Goal: Task Accomplishment & Management: Manage account settings

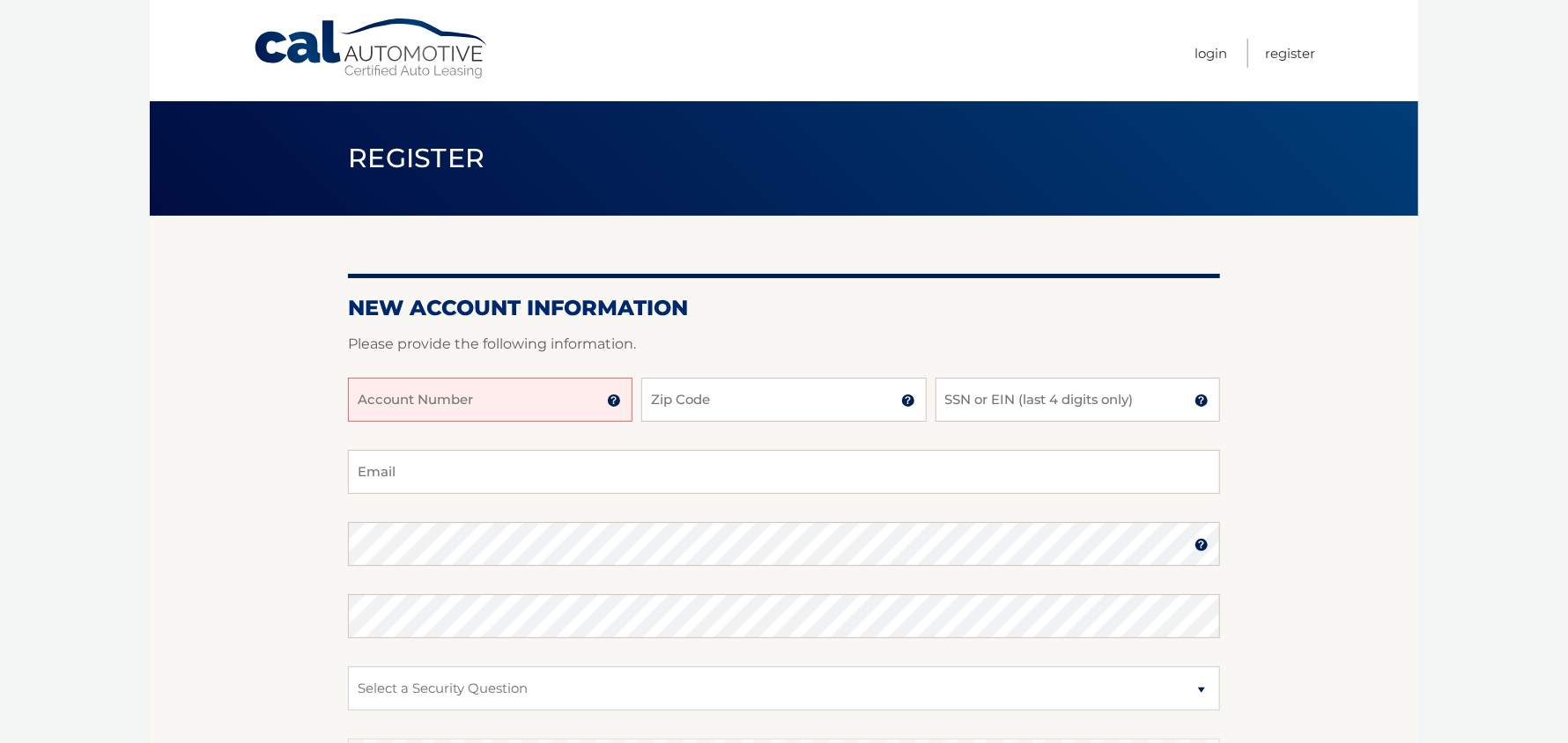
click at [581, 388] on input "Account Number" at bounding box center [490, 400] width 285 height 44
click at [528, 390] on input "Account Number" at bounding box center [490, 400] width 285 height 44
type input "44455972625"
click at [708, 401] on input "Zip Code" at bounding box center [784, 400] width 285 height 44
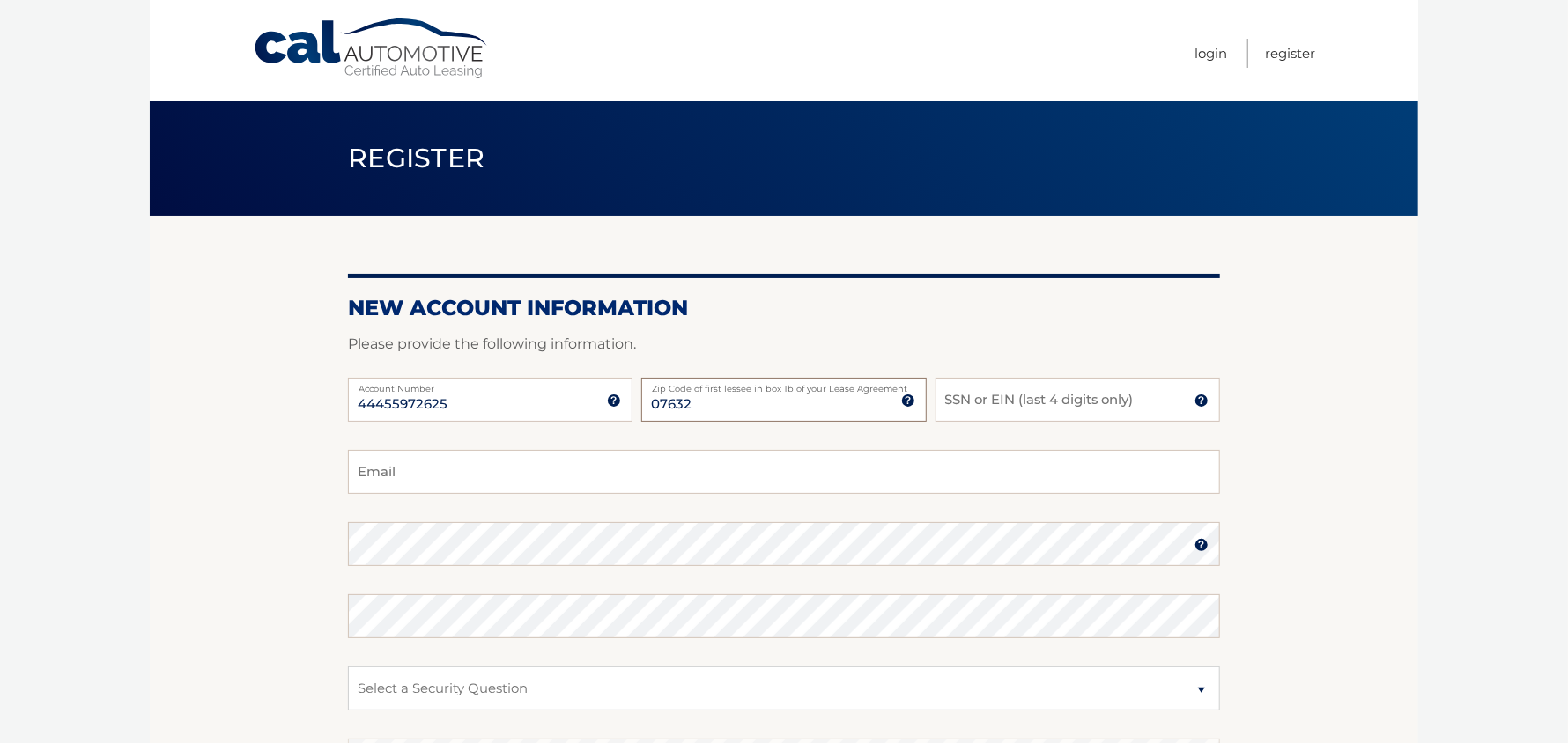
type input "07632"
click at [961, 402] on input "SSN or EIN (last 4 digits only)" at bounding box center [1078, 400] width 285 height 44
type input "5"
type input "8480"
click at [535, 456] on input "Email" at bounding box center [784, 472] width 872 height 44
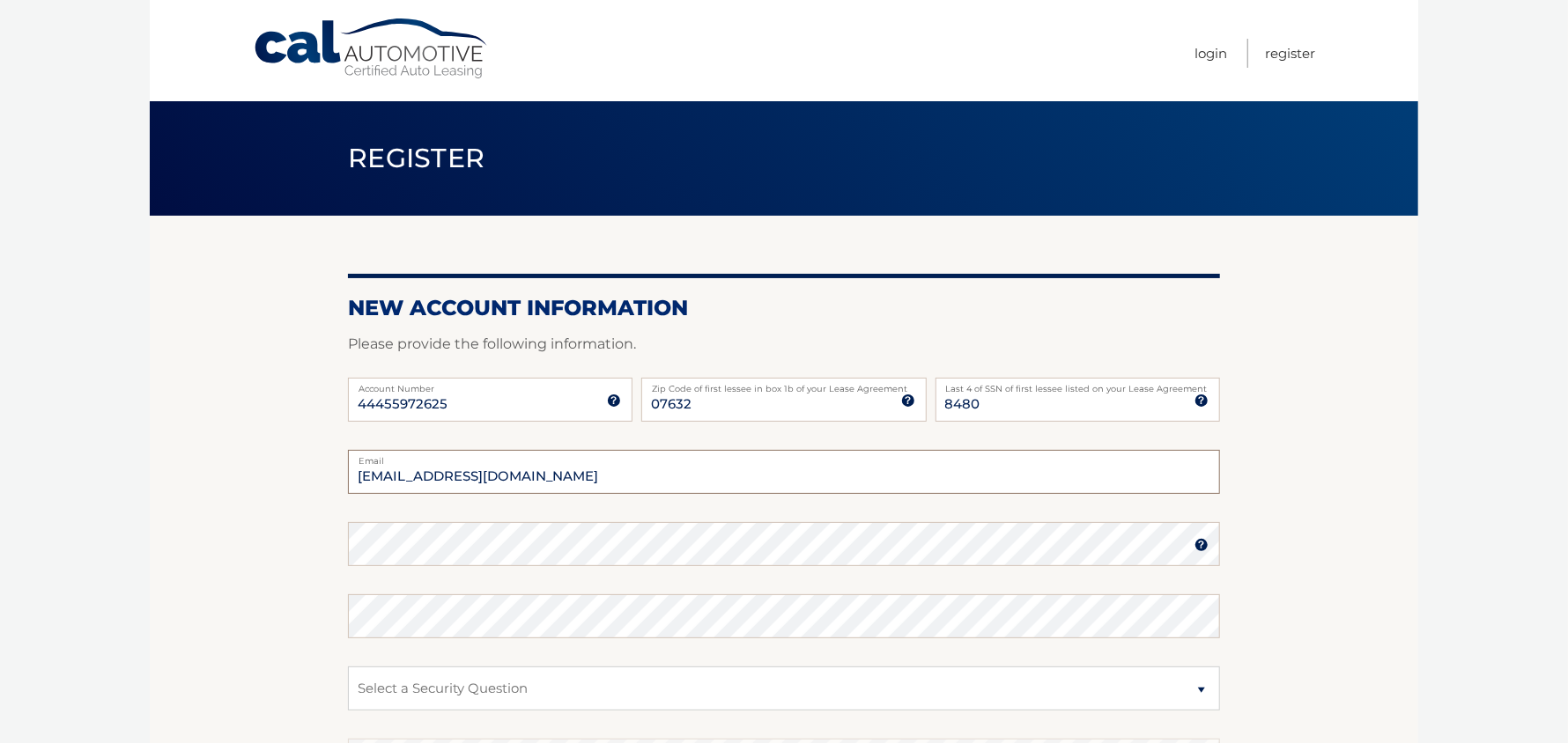
type input "1sskme@gmail.com"
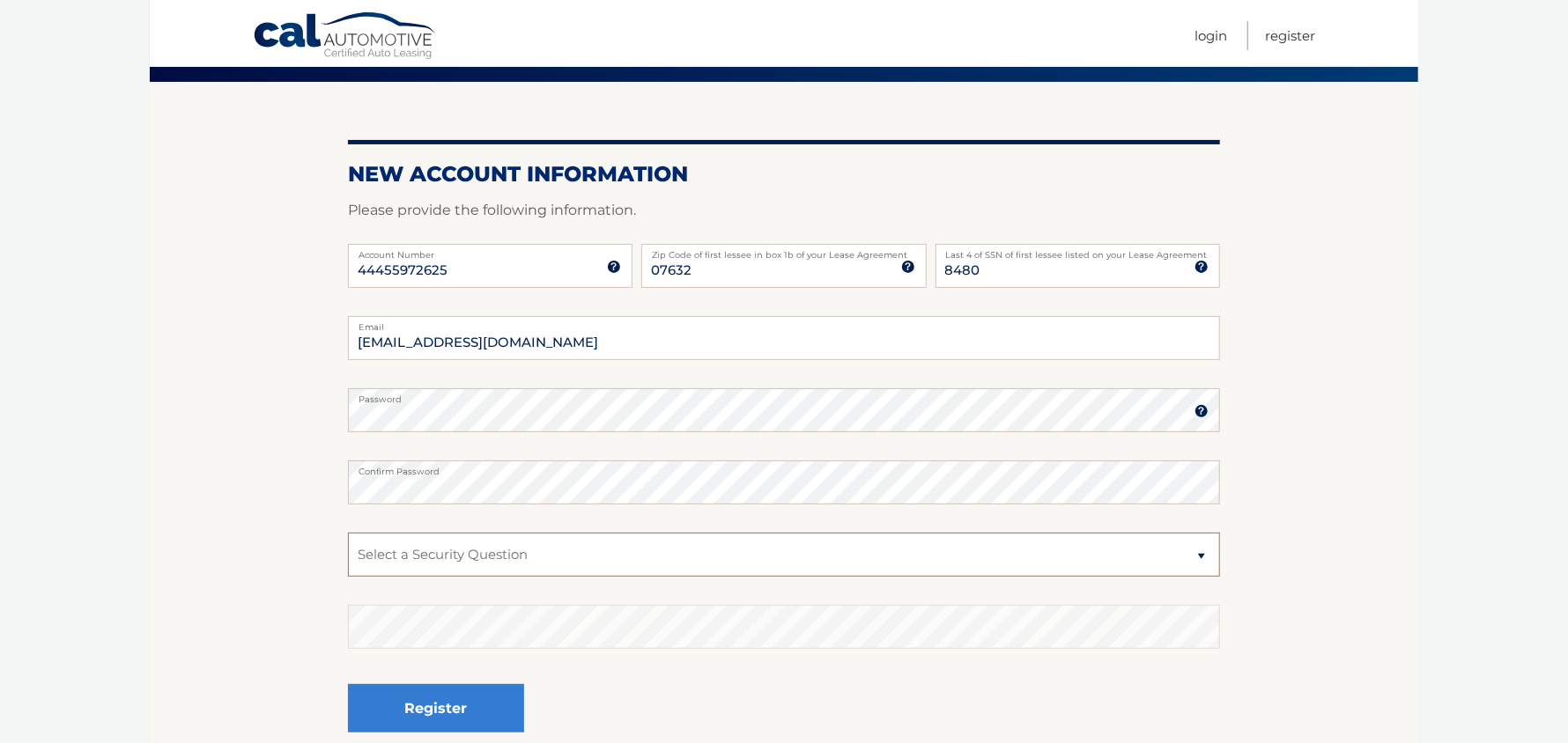
scroll to position [135, 0]
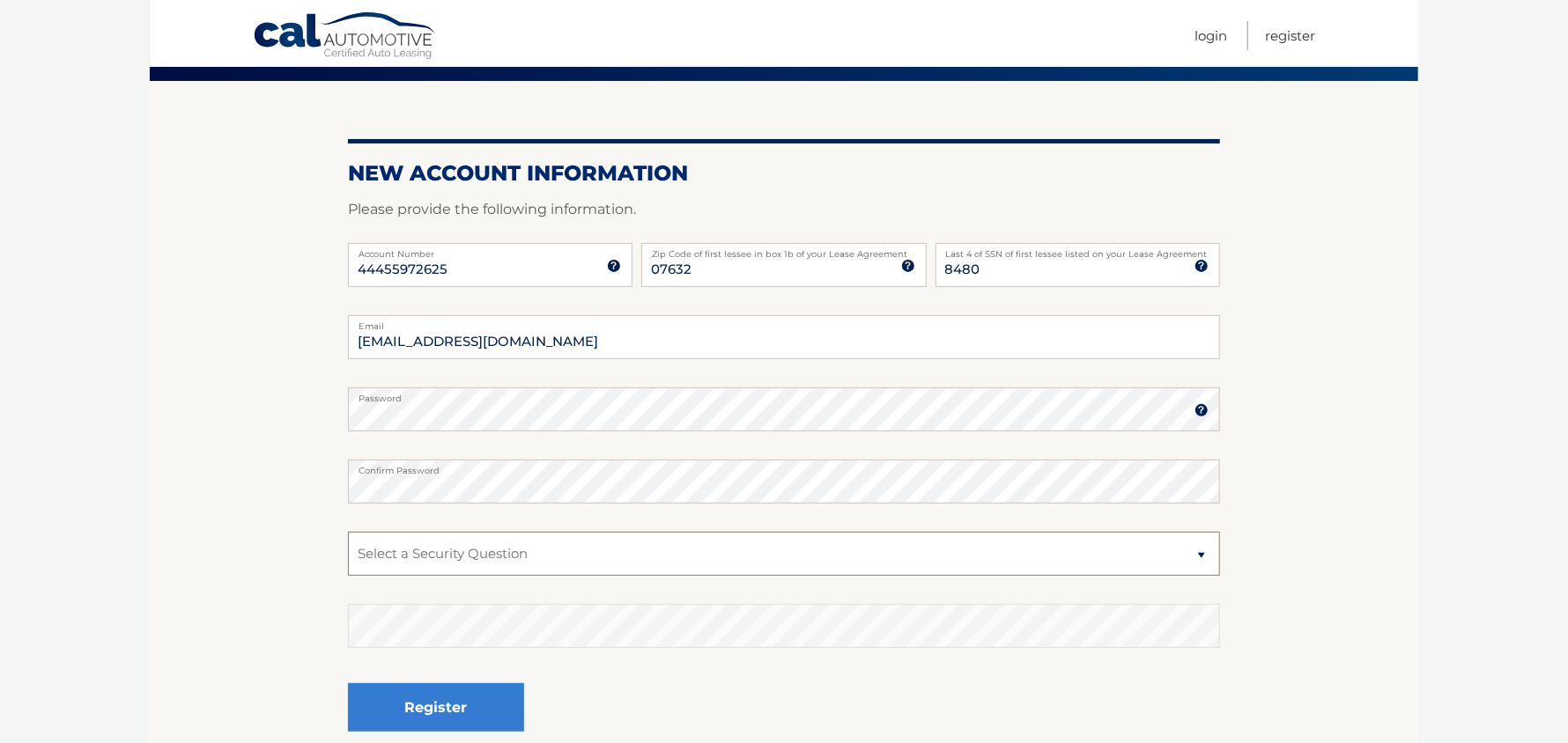
click at [1161, 549] on select "Select a Security Question What was the name of your elementary school? What is…" at bounding box center [784, 554] width 872 height 44
select select "2"
click at [348, 532] on select "Select a Security Question What was the name of your elementary school? What is…" at bounding box center [784, 554] width 872 height 44
click at [462, 716] on button "Register" at bounding box center [436, 707] width 176 height 48
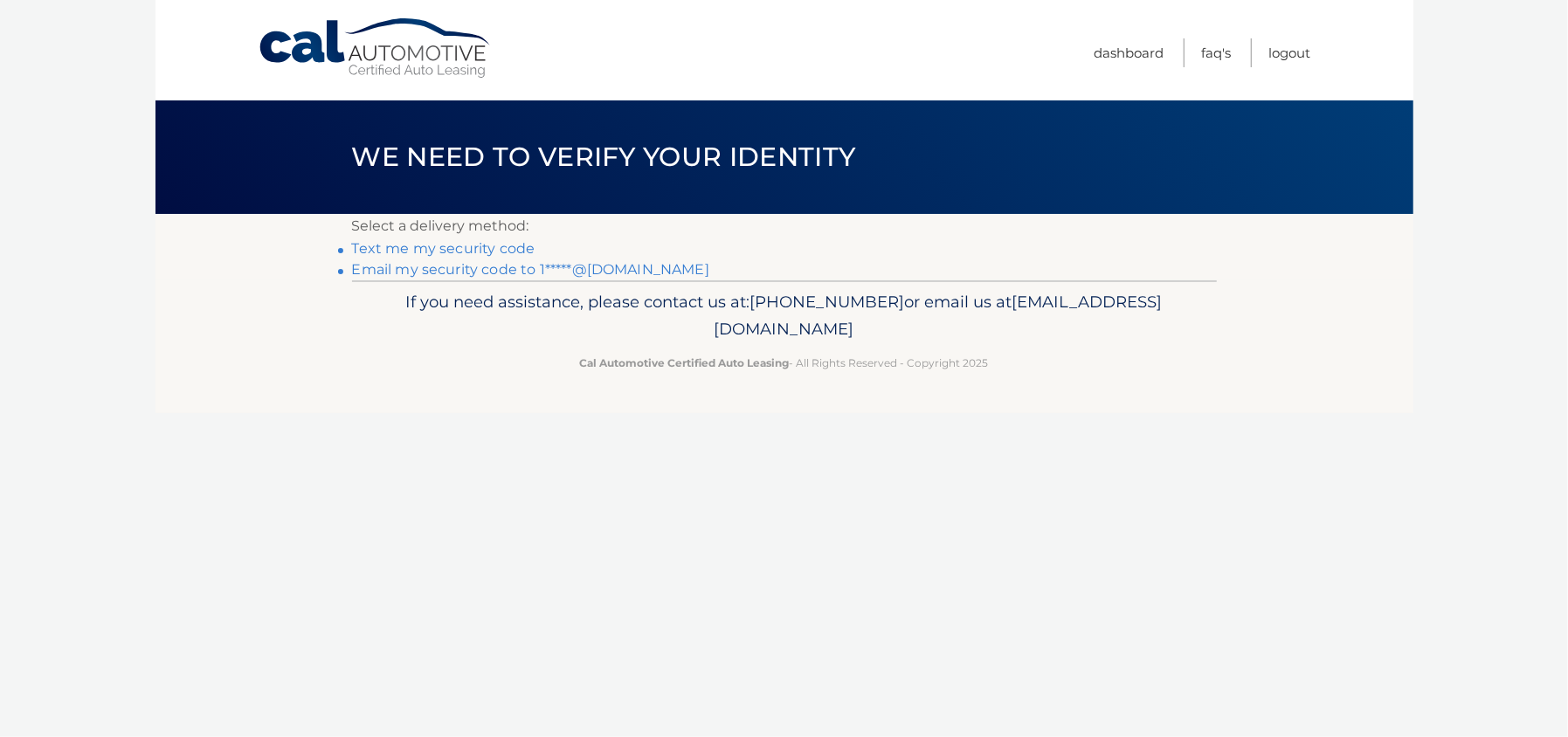
click at [466, 247] on link "Text me my security code" at bounding box center [444, 248] width 183 height 16
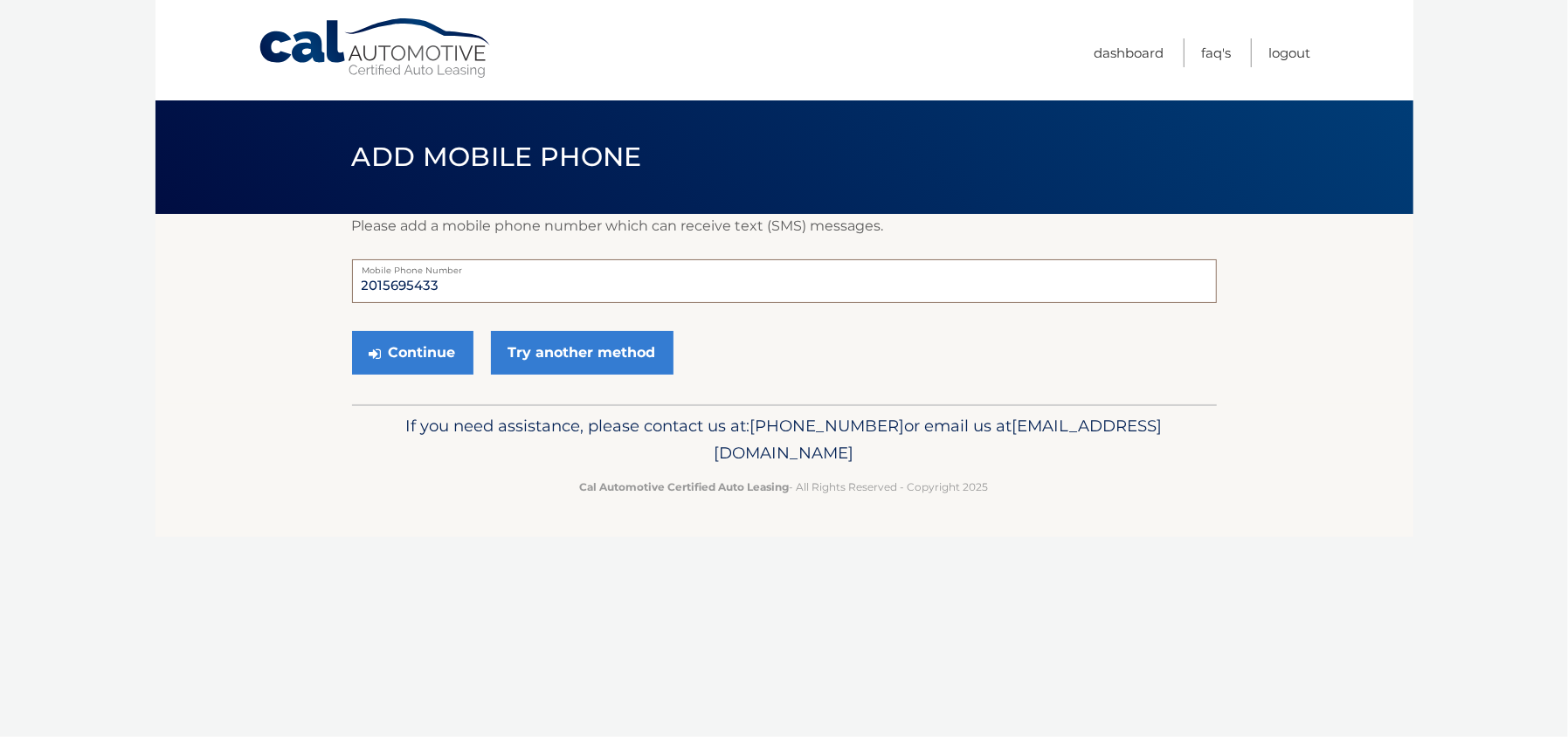
click at [448, 297] on input "2015695433" at bounding box center [784, 281] width 864 height 44
type input "2019930659"
click at [441, 353] on button "Continue" at bounding box center [412, 352] width 121 height 44
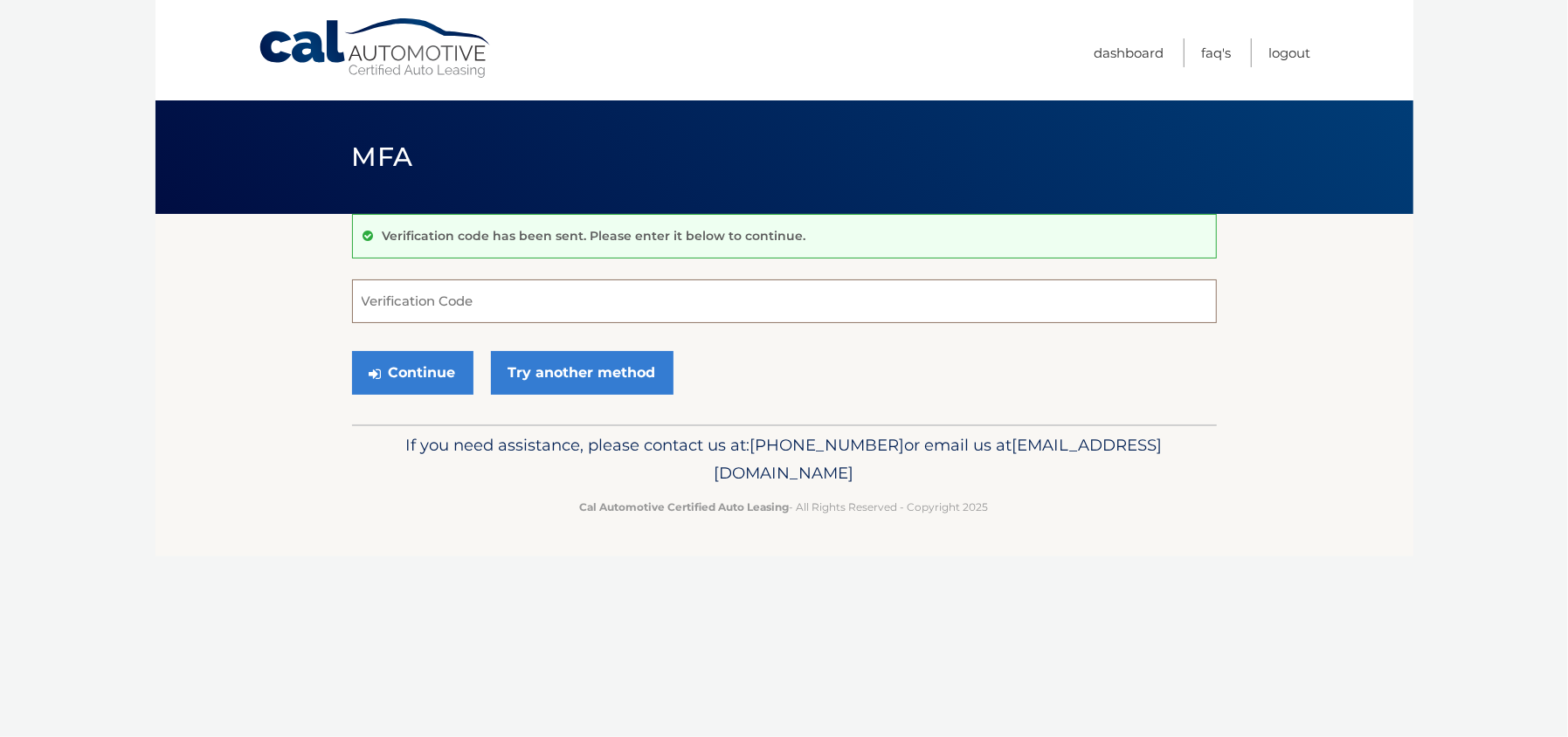
click at [446, 309] on input "Verification Code" at bounding box center [784, 301] width 864 height 44
click at [491, 314] on input "Verification Code" at bounding box center [784, 301] width 864 height 44
type input "144421"
click at [446, 372] on button "Continue" at bounding box center [412, 373] width 121 height 44
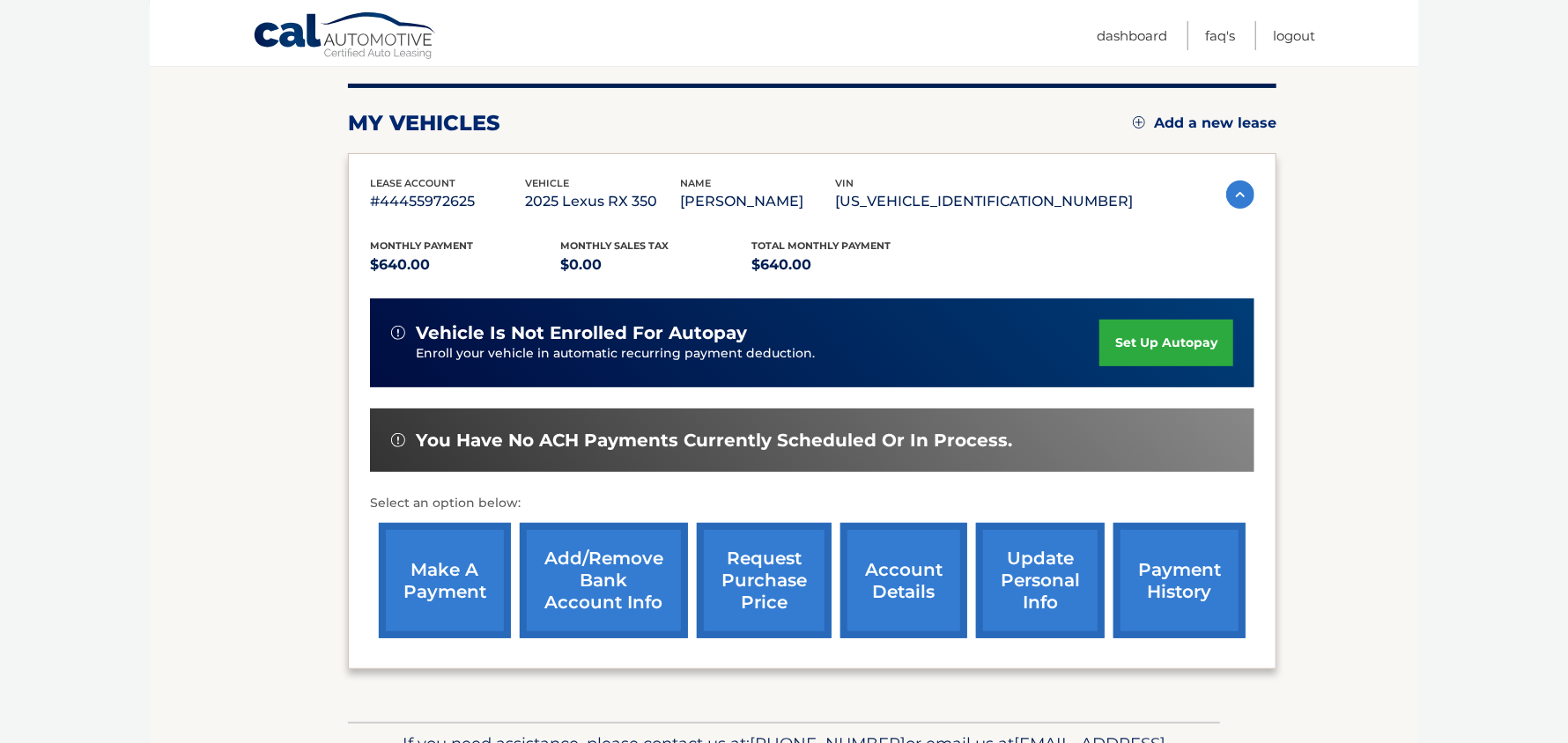
scroll to position [214, 0]
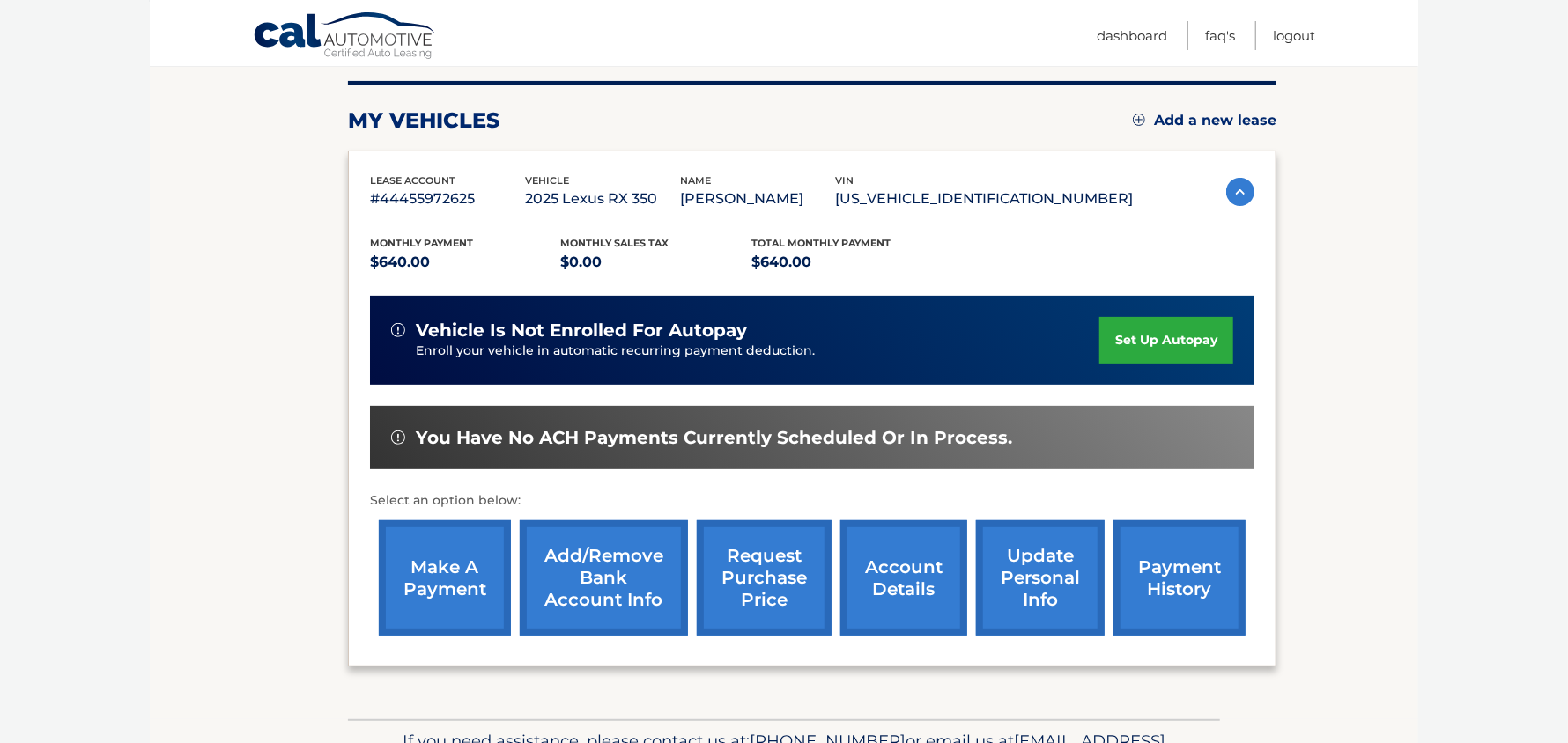
click at [624, 584] on link "Add/Remove bank account info" at bounding box center [605, 578] width 169 height 115
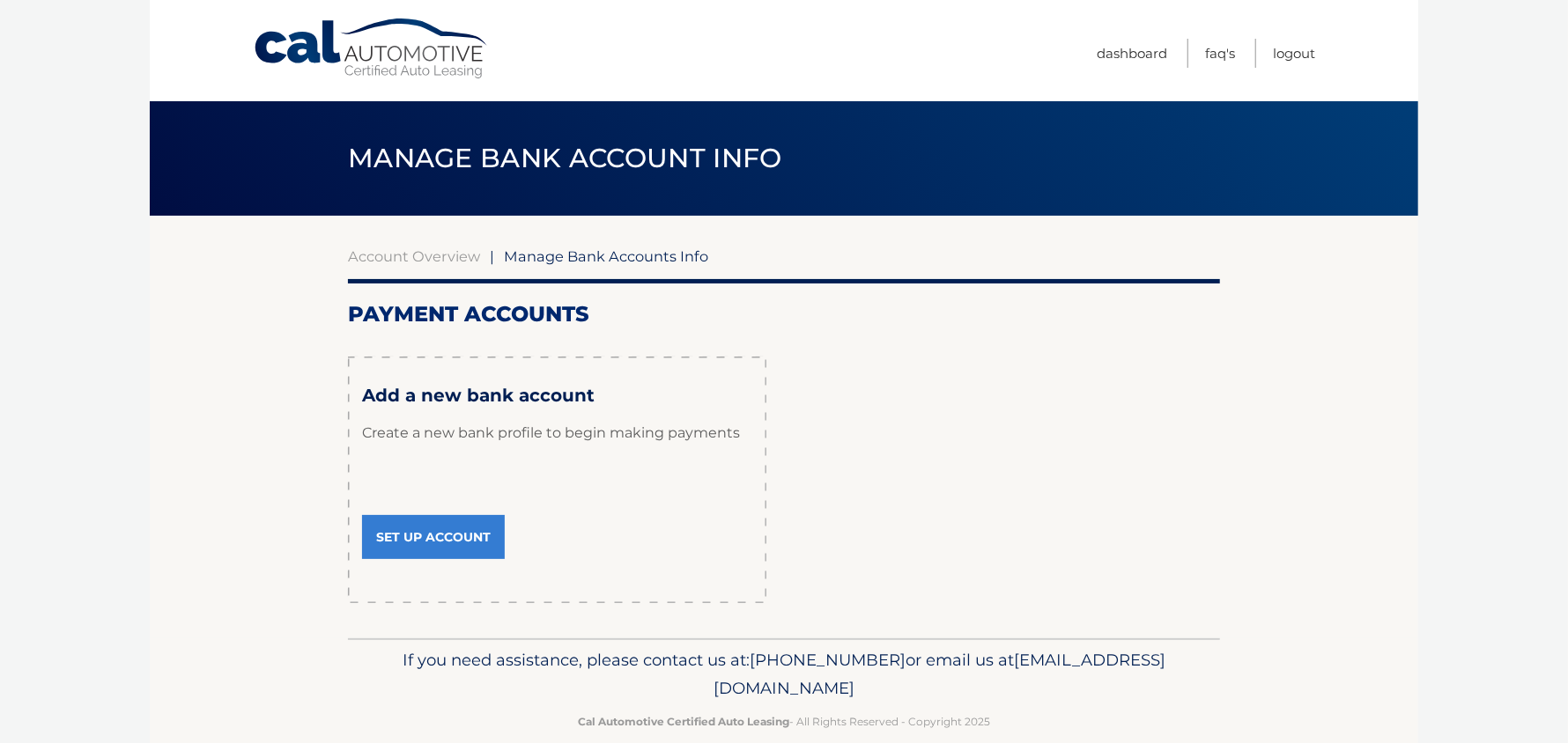
click at [453, 542] on link "Set Up Account" at bounding box center [433, 537] width 142 height 44
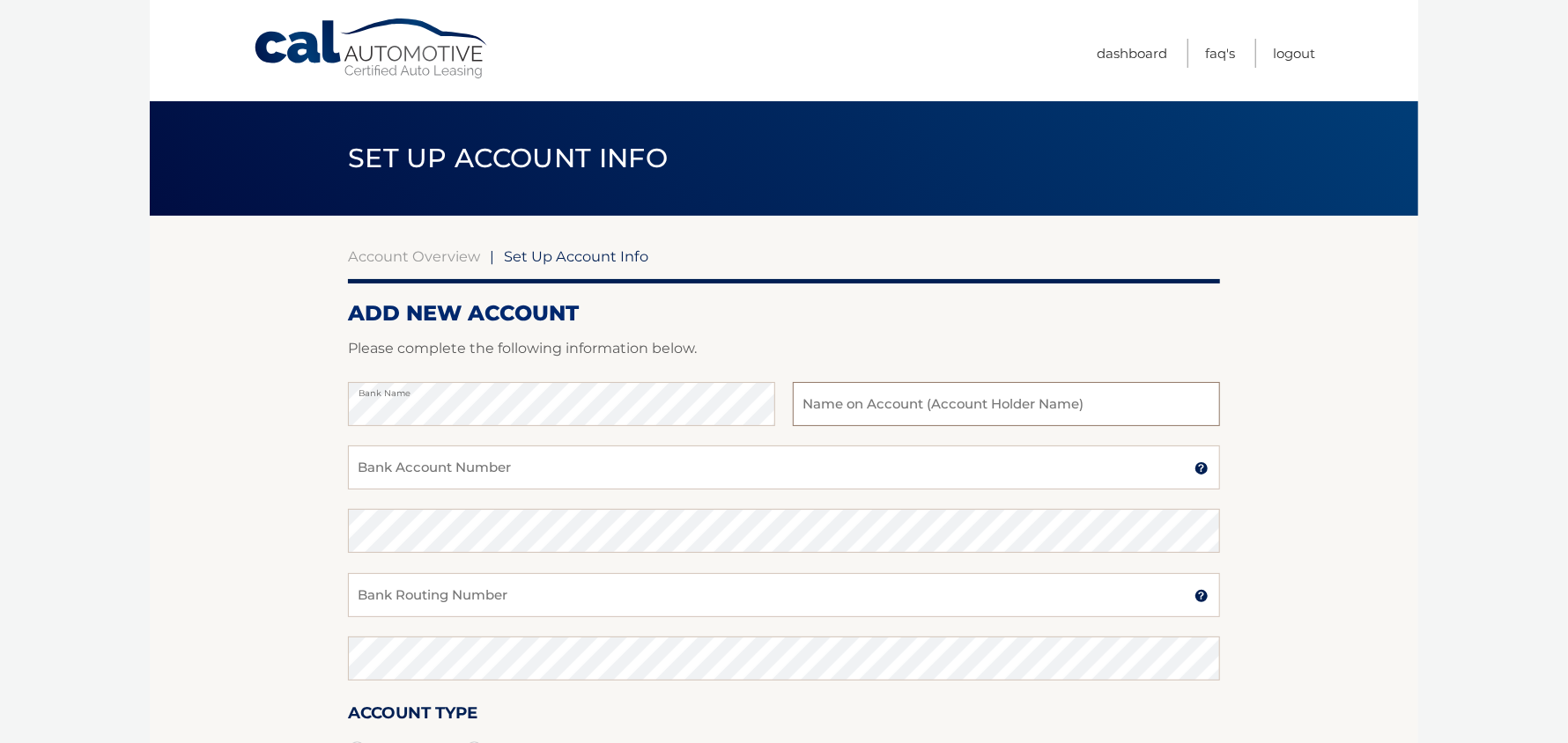
click at [921, 417] on input "text" at bounding box center [1006, 404] width 427 height 44
type input "[PERSON_NAME]"
click at [485, 458] on input "Bank Account Number" at bounding box center [784, 468] width 872 height 44
type input "007538001799"
click at [506, 603] on input "Bank Routing Number" at bounding box center [784, 595] width 872 height 44
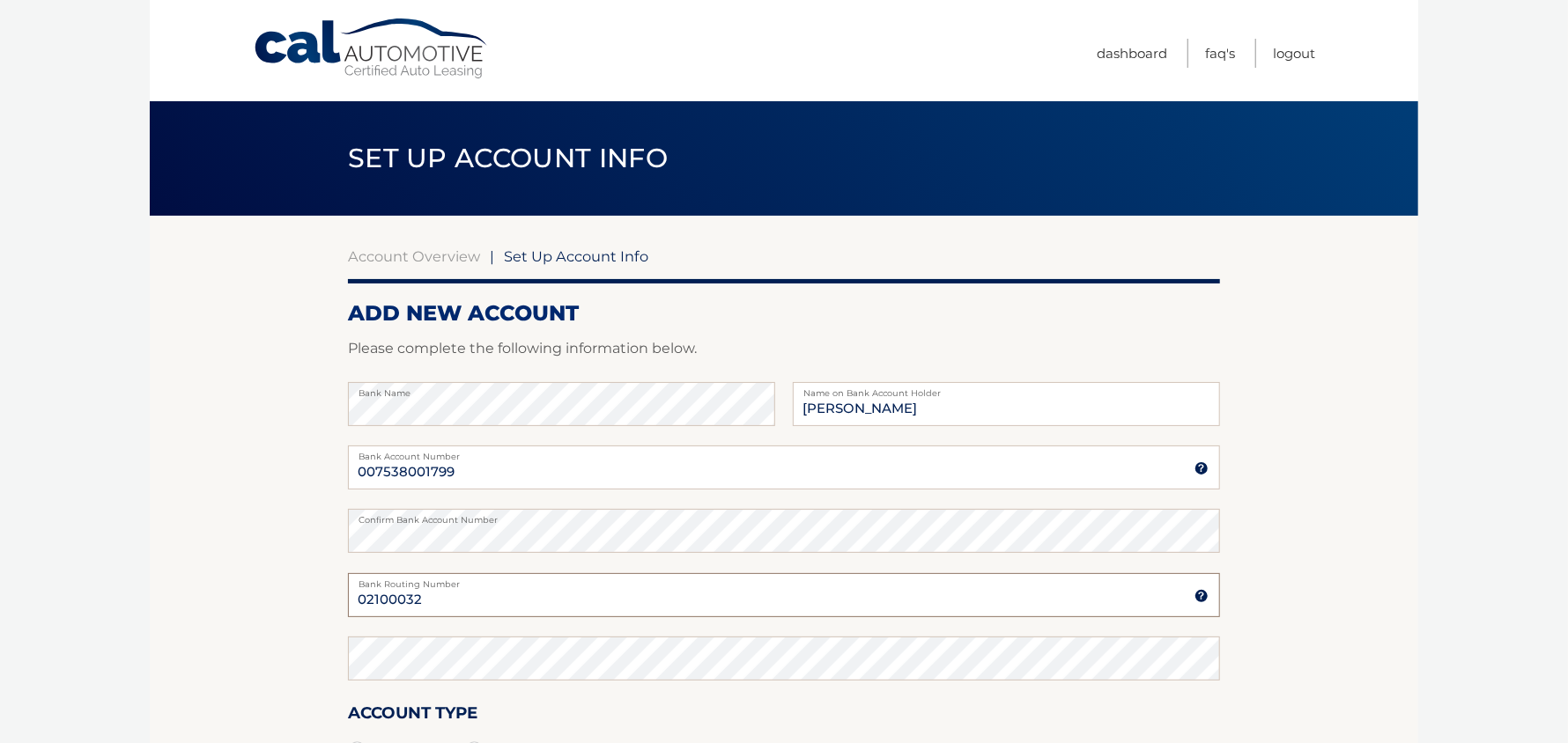
type input "02100032"
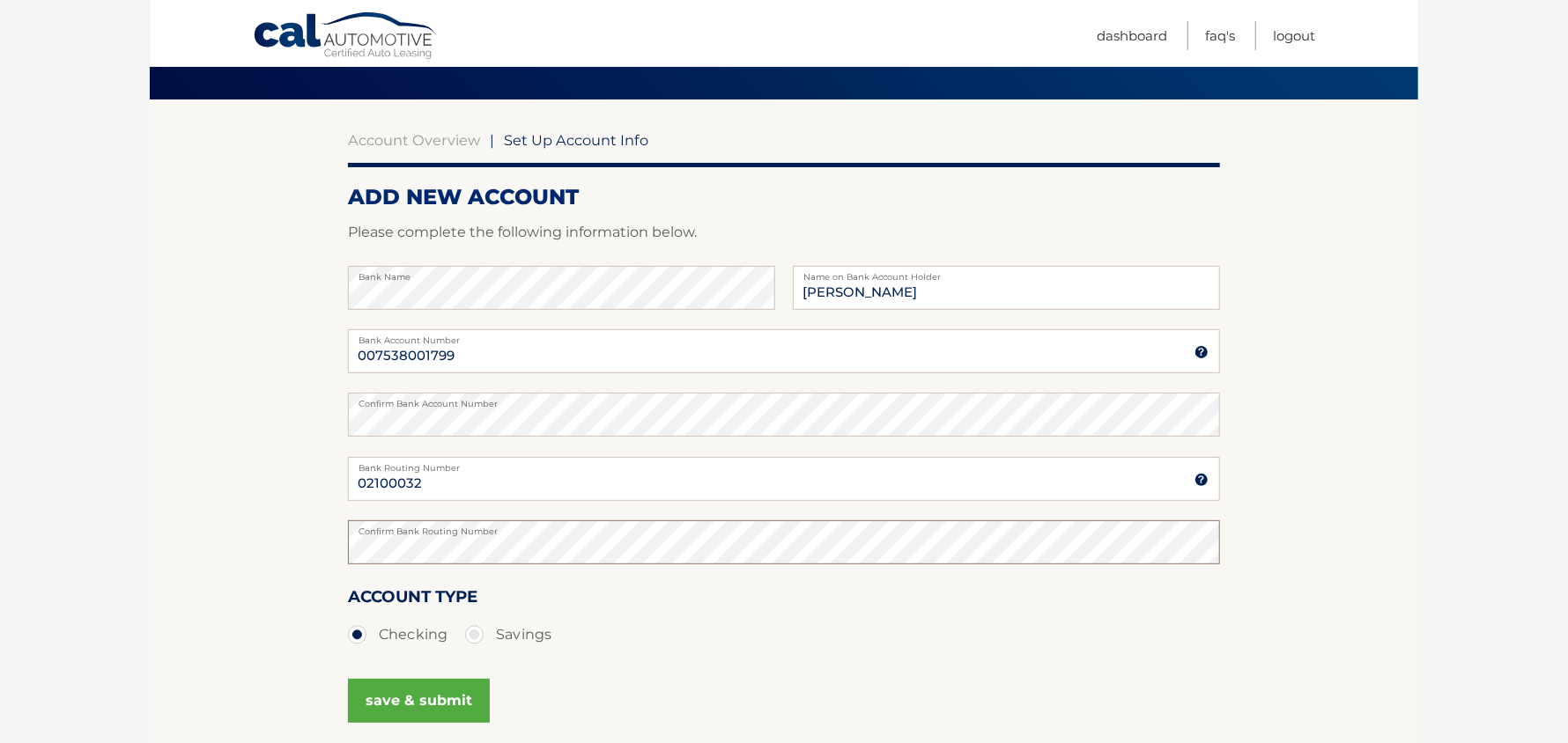
scroll to position [117, 0]
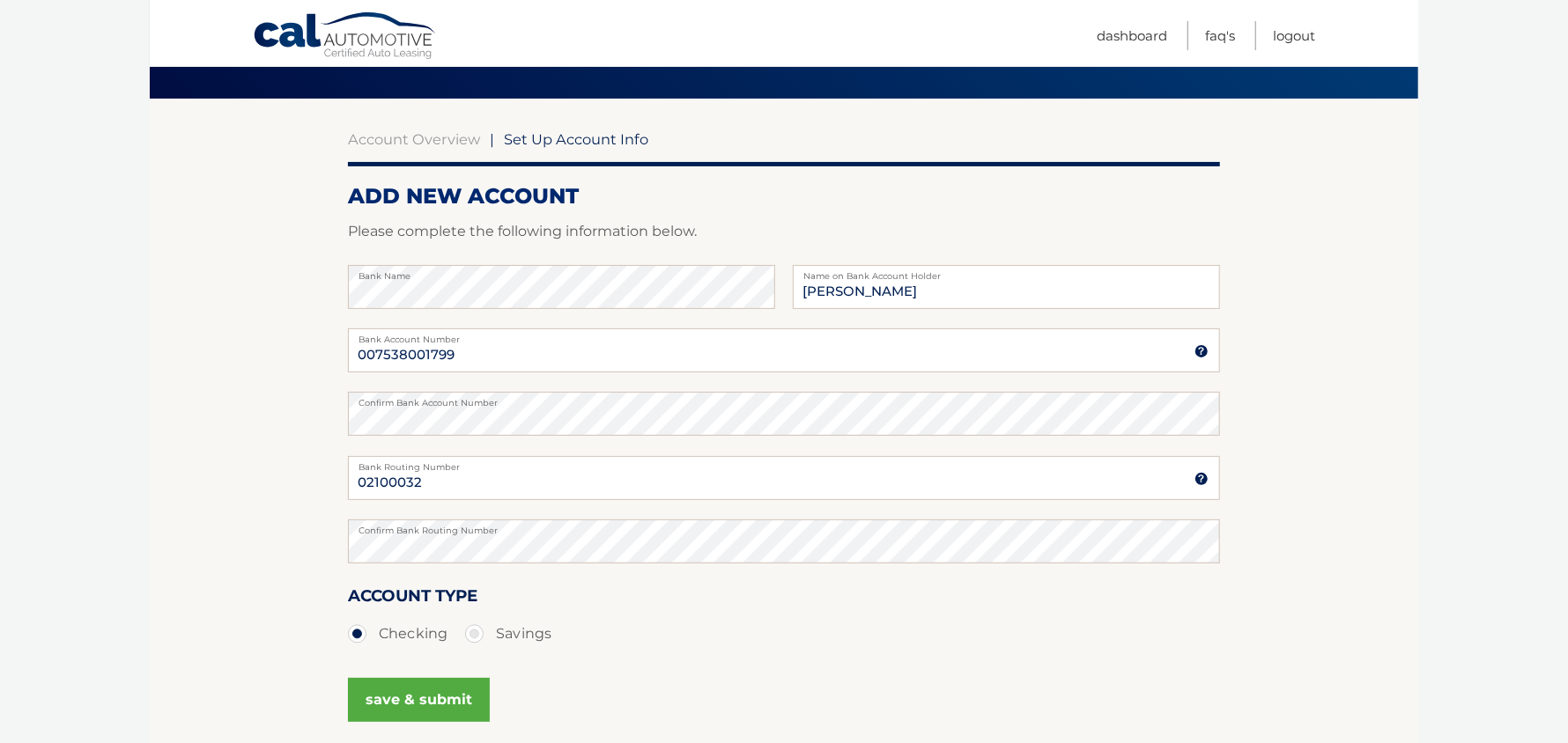
click at [421, 703] on button "save & submit" at bounding box center [419, 700] width 142 height 44
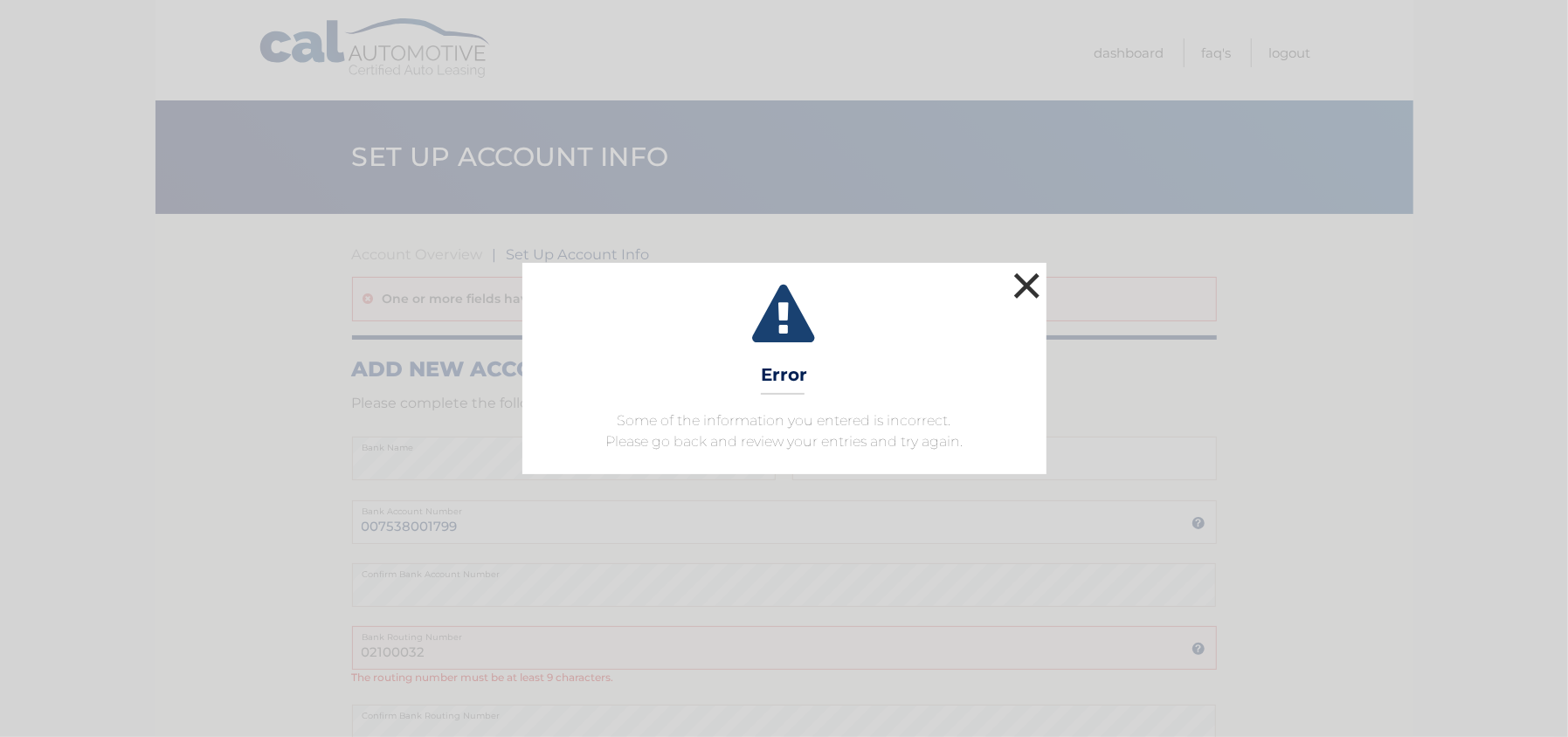
click at [1041, 281] on button "×" at bounding box center [1027, 285] width 35 height 35
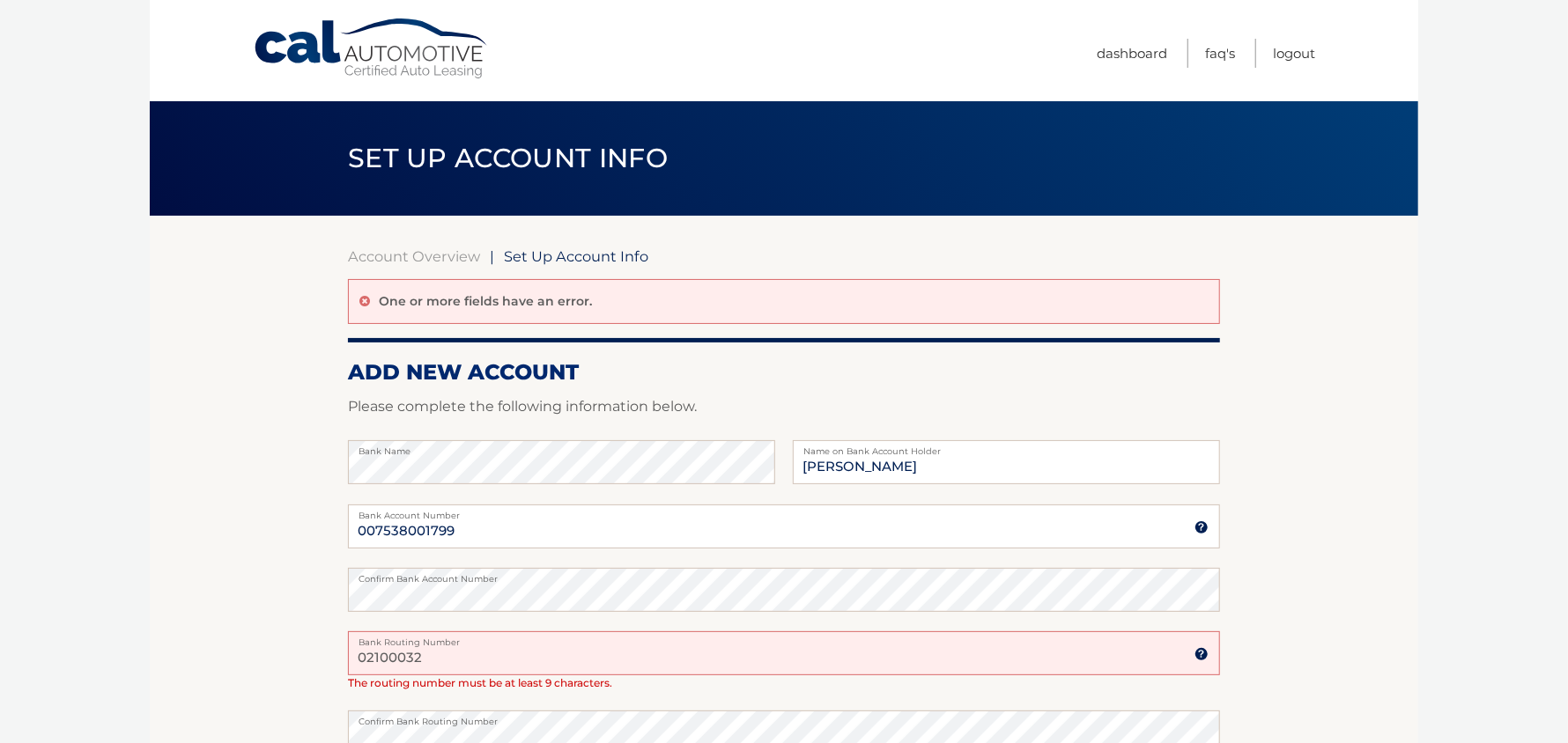
click at [429, 666] on input "02100032" at bounding box center [784, 653] width 872 height 44
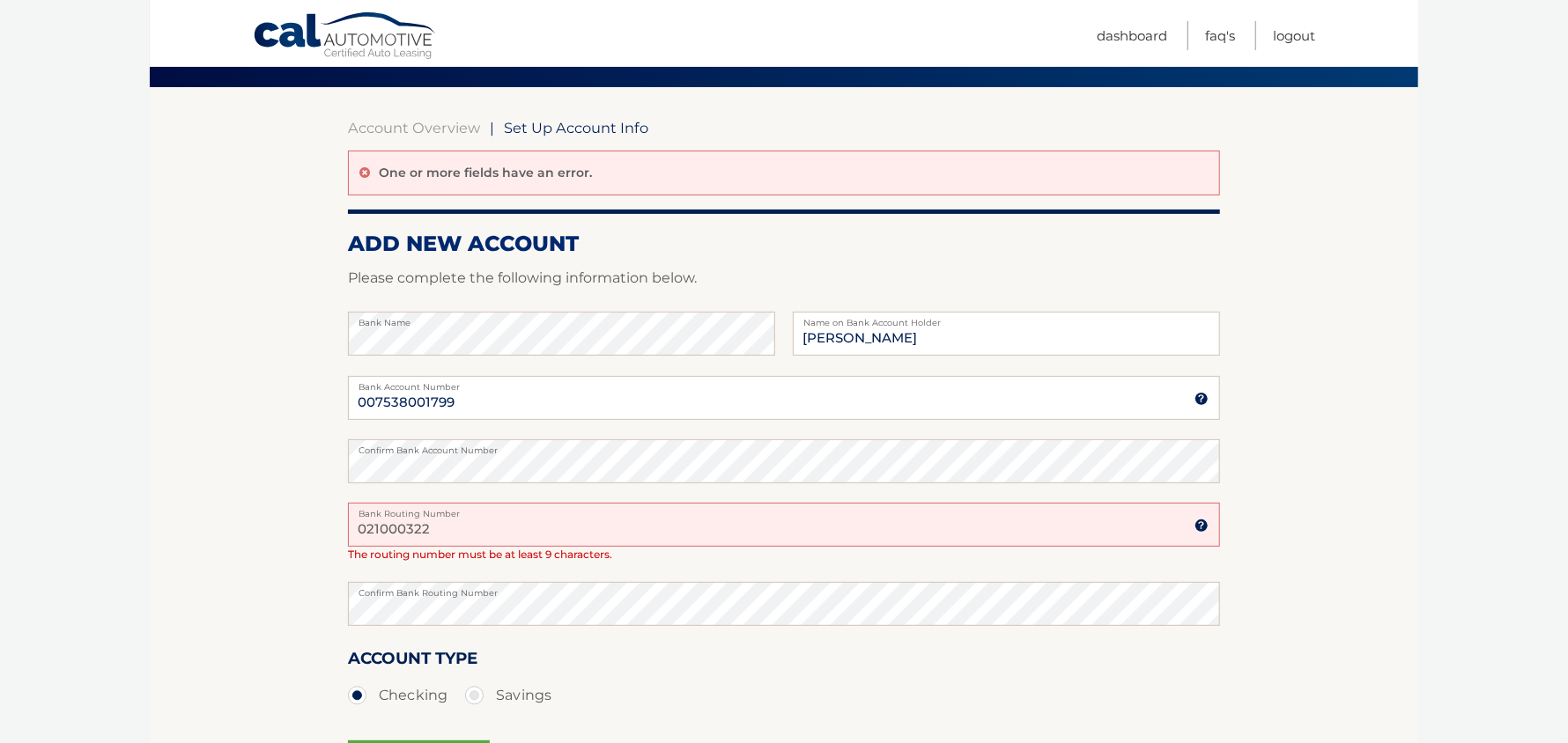
scroll to position [130, 0]
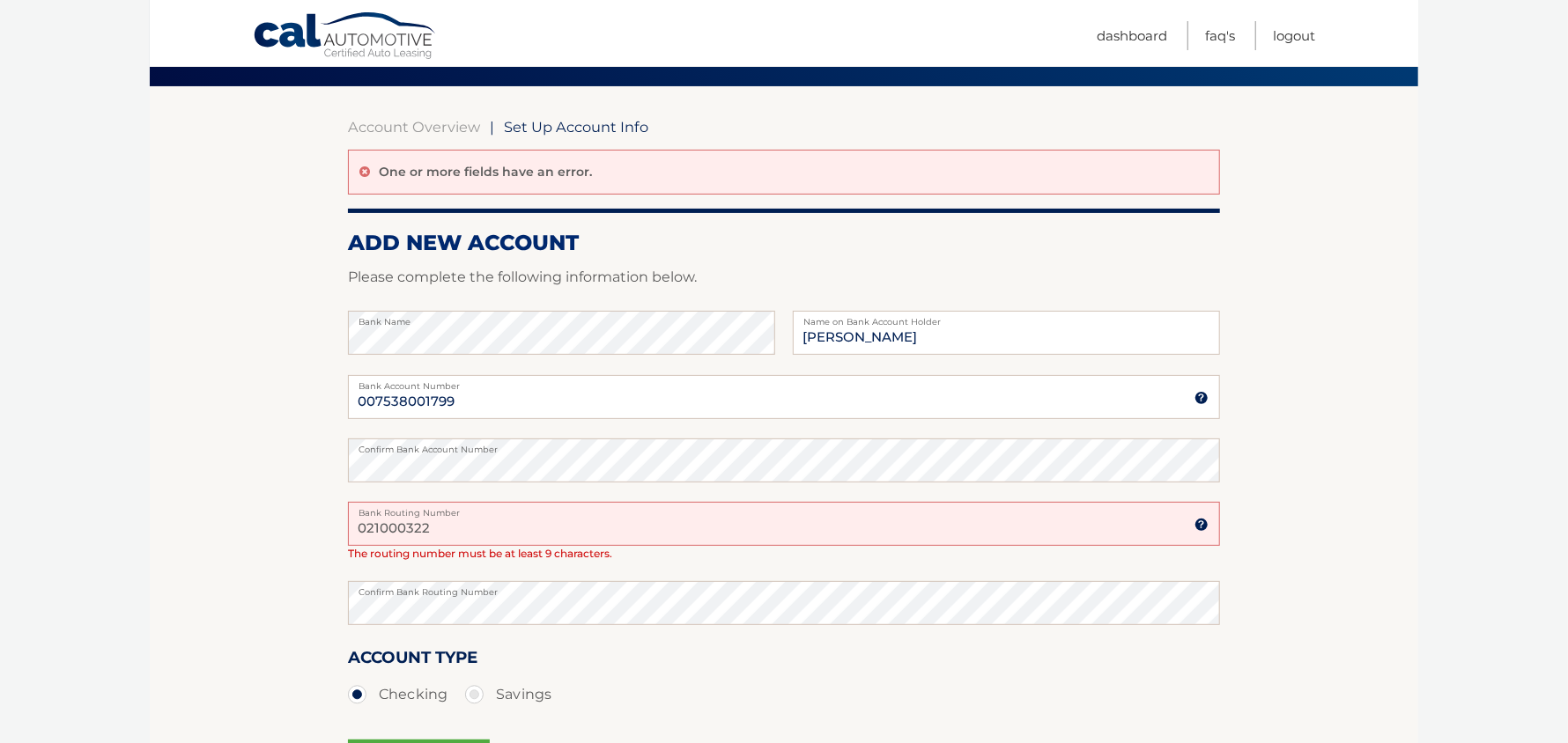
type input "021000322"
click at [1553, 553] on body "Cal Automotive Menu Dashboard FAQ's Logout |" at bounding box center [784, 242] width 1568 height 743
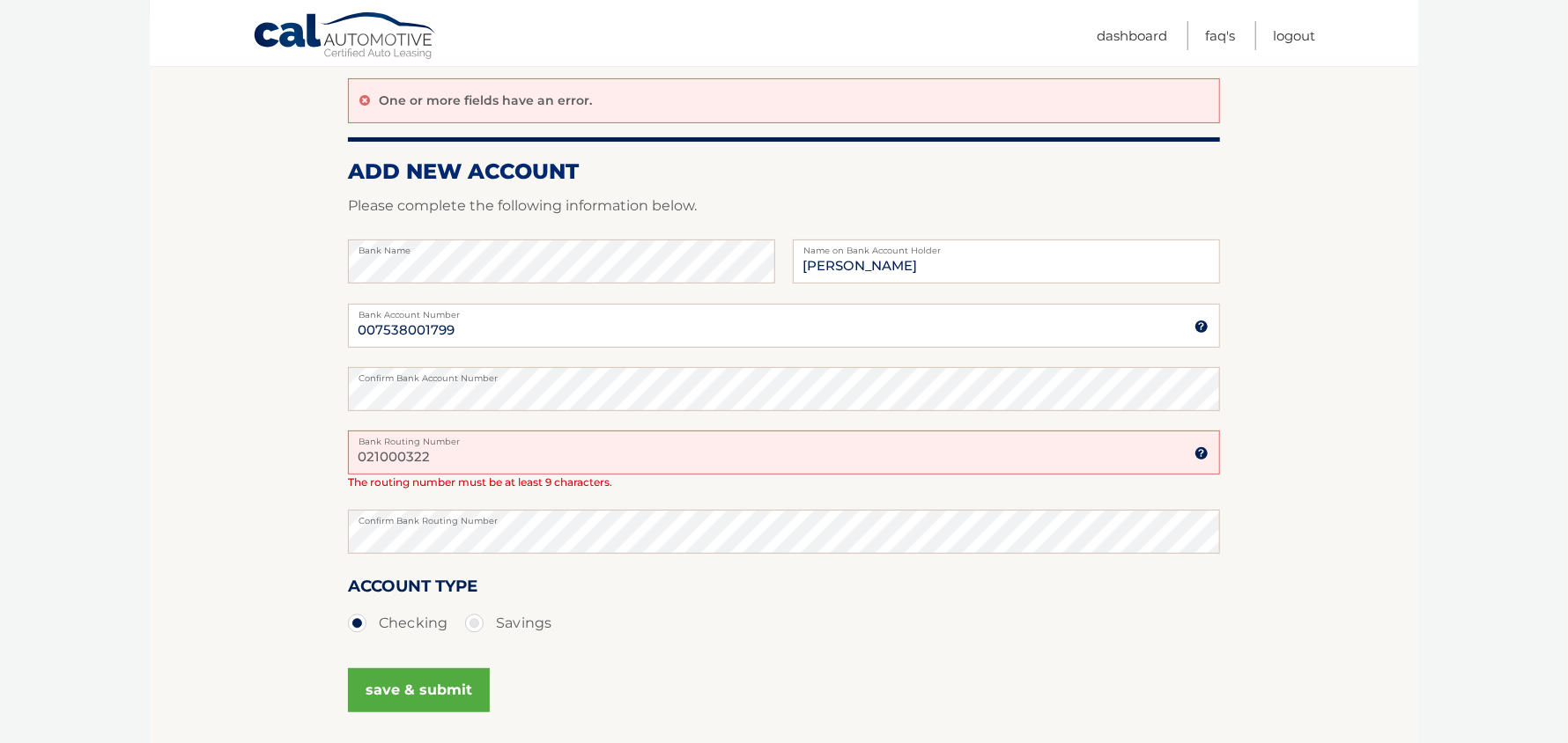
scroll to position [217, 0]
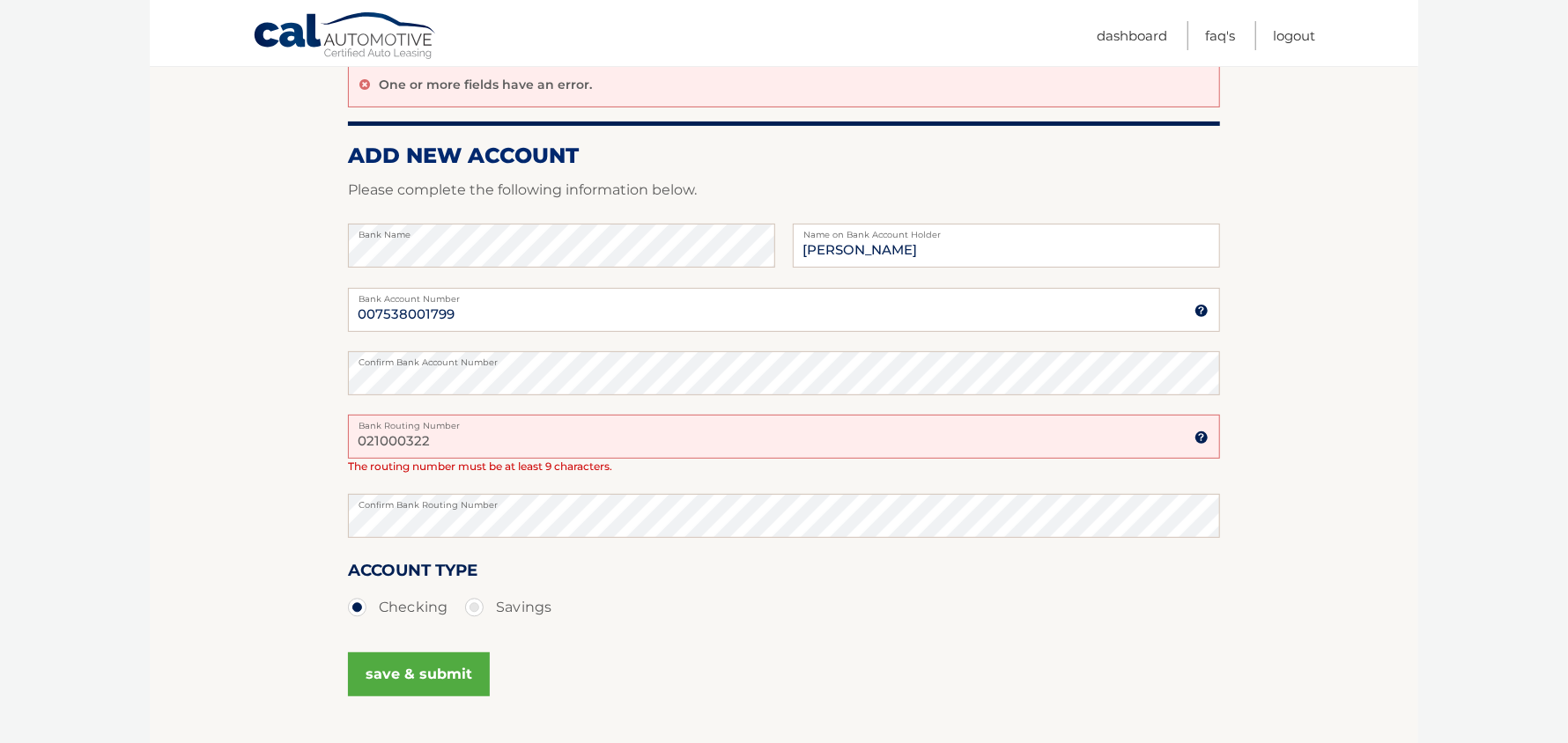
click at [401, 663] on button "save & submit" at bounding box center [419, 674] width 142 height 44
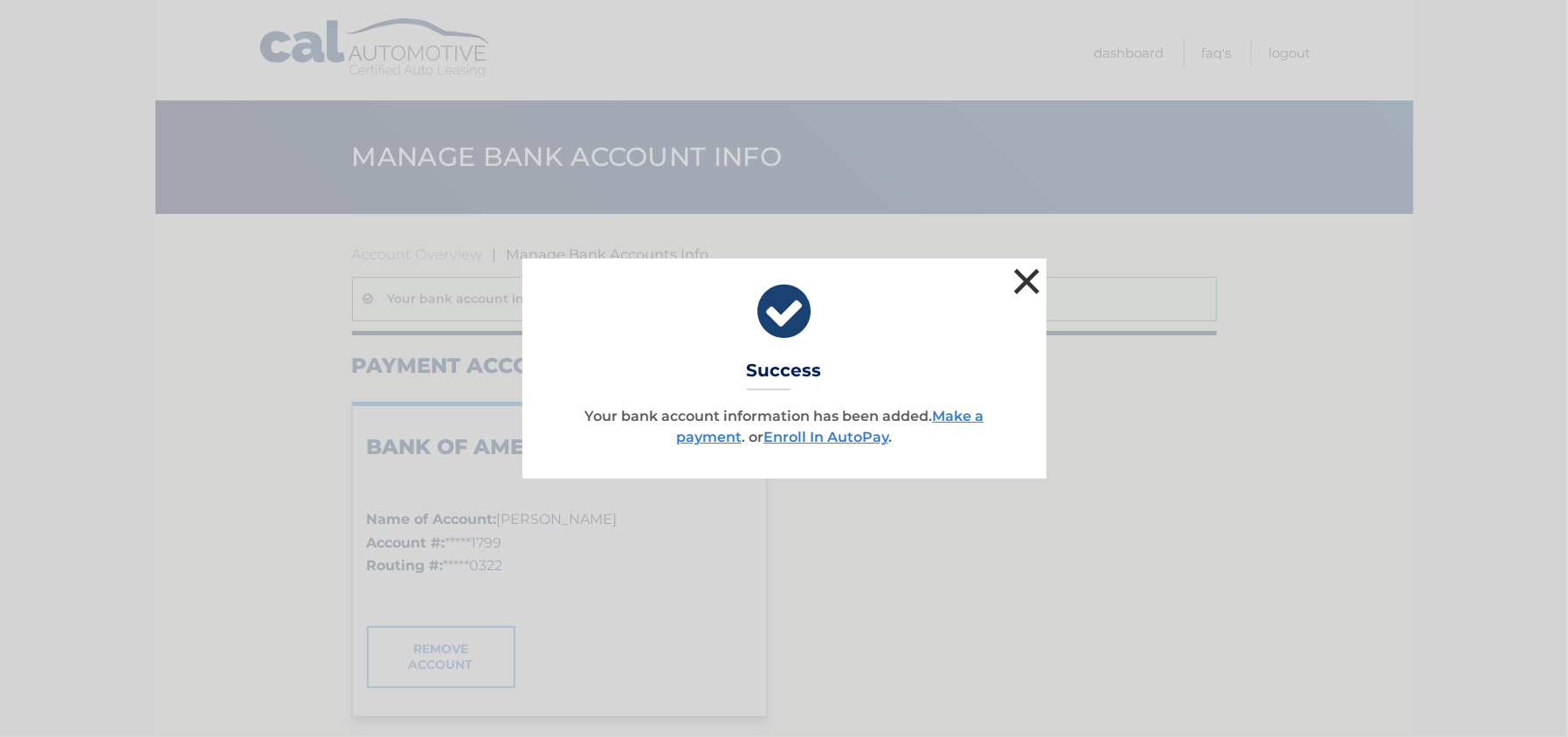
click at [1032, 279] on button "×" at bounding box center [1027, 281] width 35 height 35
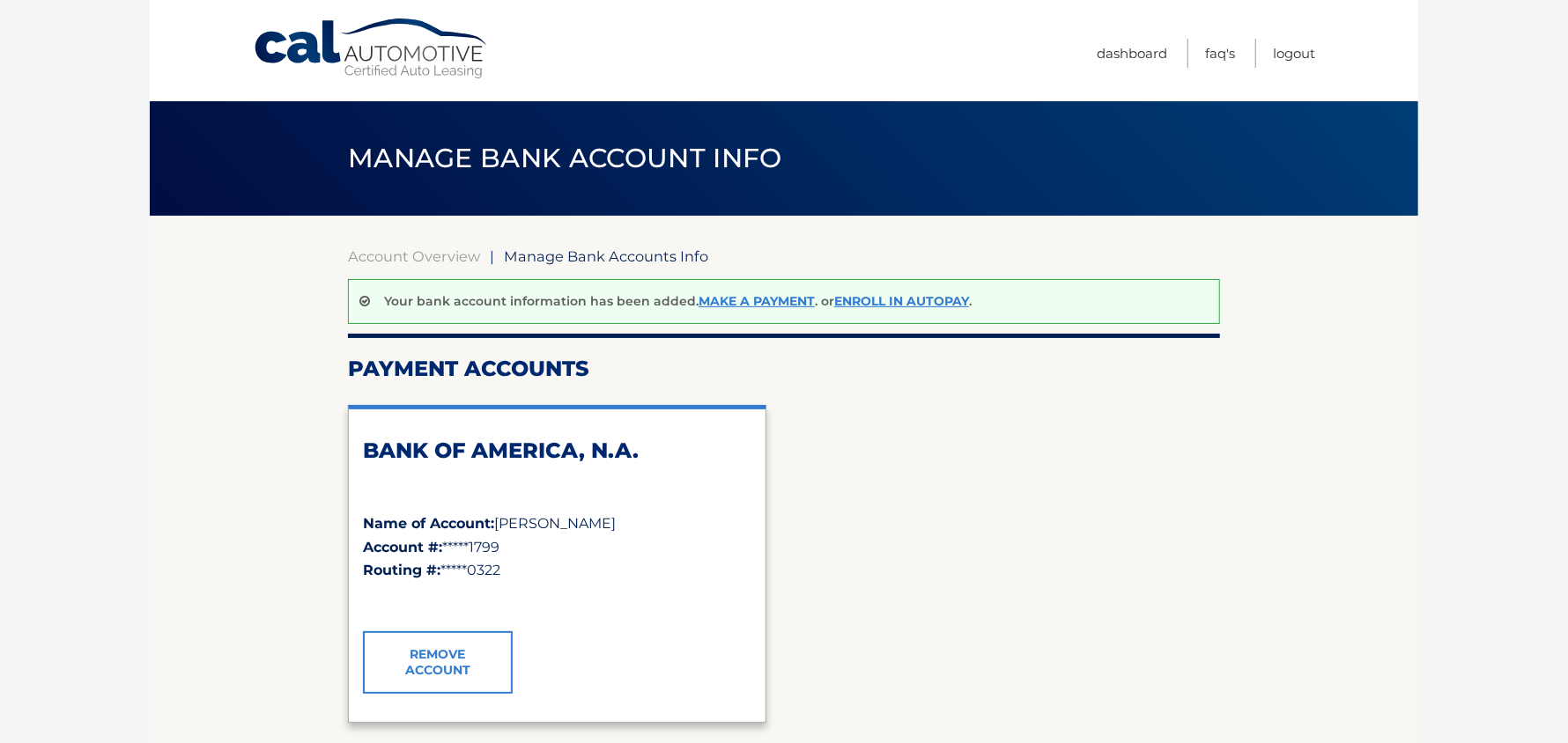
click at [1028, 497] on div "BANK OF AMERICA, N.A. Name of Account: [PERSON_NAME] Account #: *****1799 Routi…" at bounding box center [784, 564] width 872 height 345
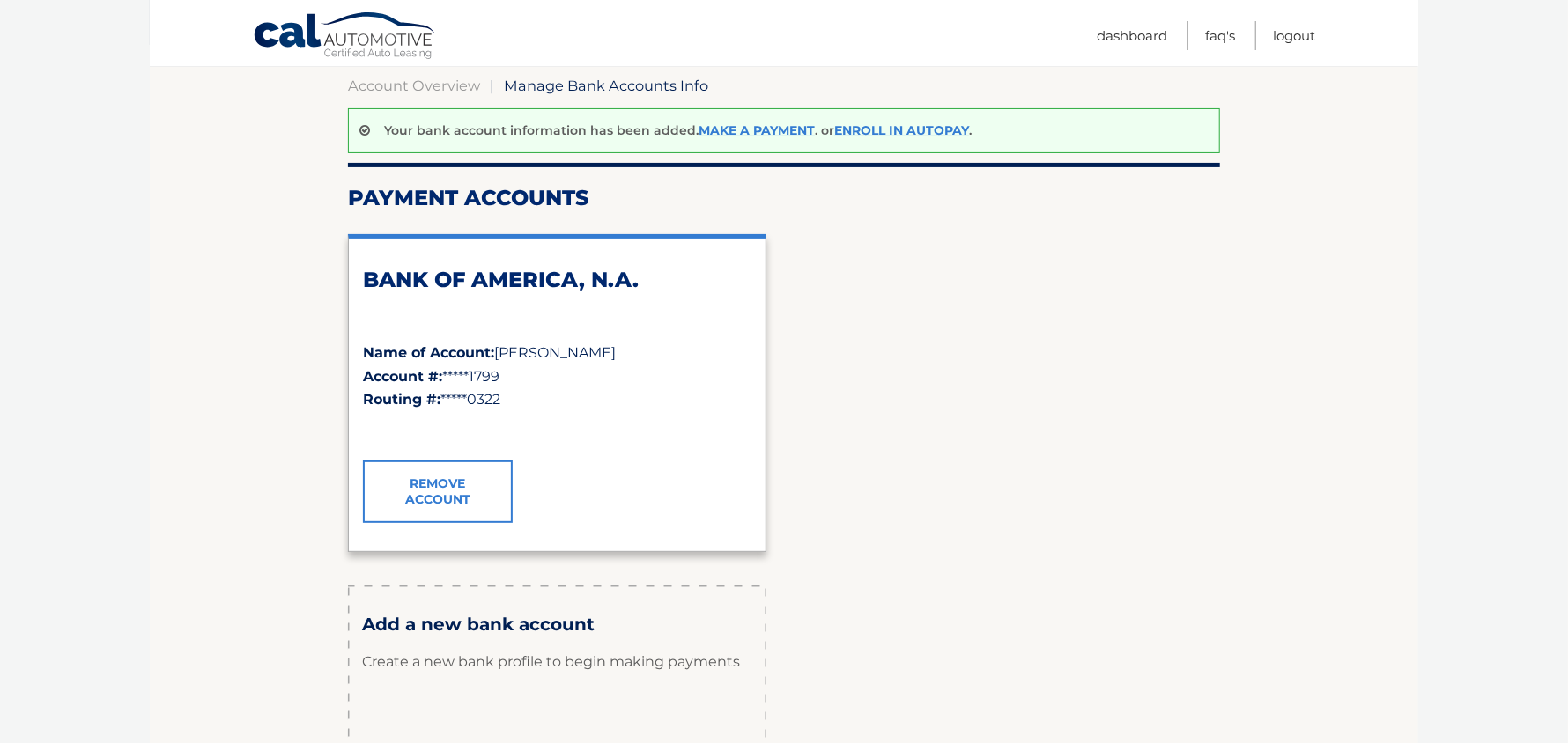
scroll to position [174, 0]
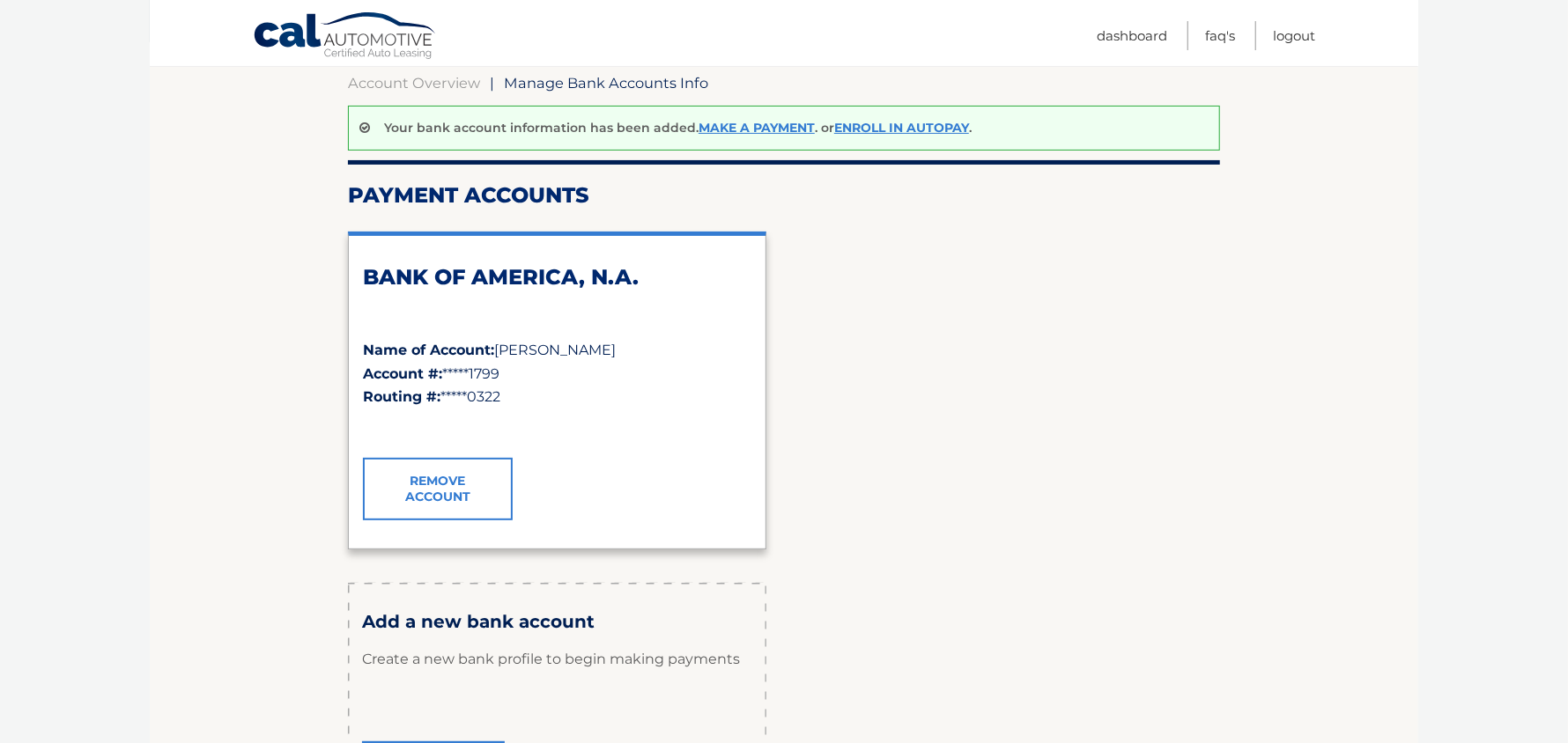
click at [1555, 428] on body "Cal Automotive Menu Dashboard FAQ's Logout" at bounding box center [784, 198] width 1568 height 743
drag, startPoint x: 1555, startPoint y: 428, endPoint x: 1575, endPoint y: 315, distance: 114.8
click at [1568, 315] on html "Cal Automotive Menu Dashboard FAQ's Logout |" at bounding box center [784, 198] width 1568 height 743
click at [437, 80] on link "Account Overview" at bounding box center [414, 82] width 132 height 17
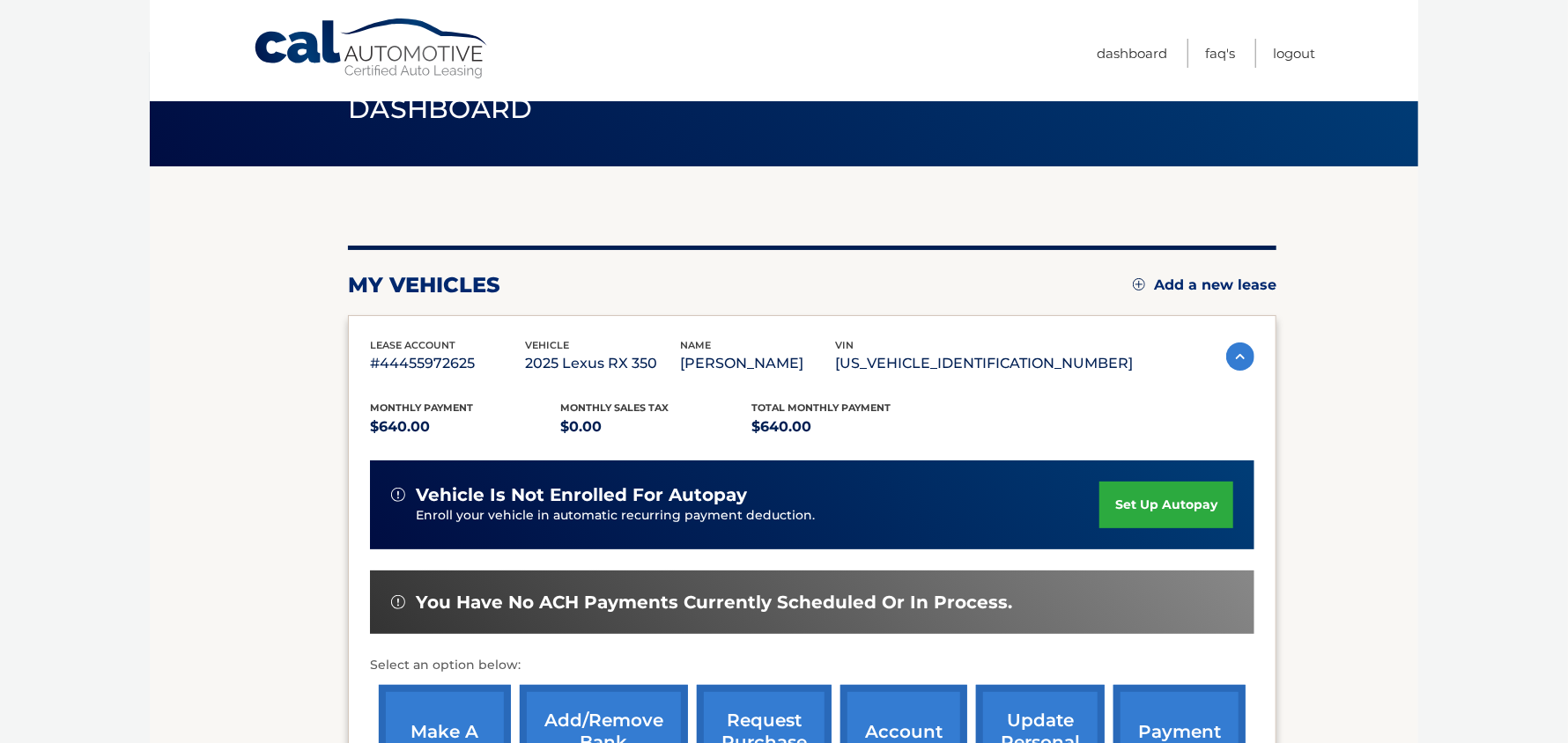
scroll to position [48, 0]
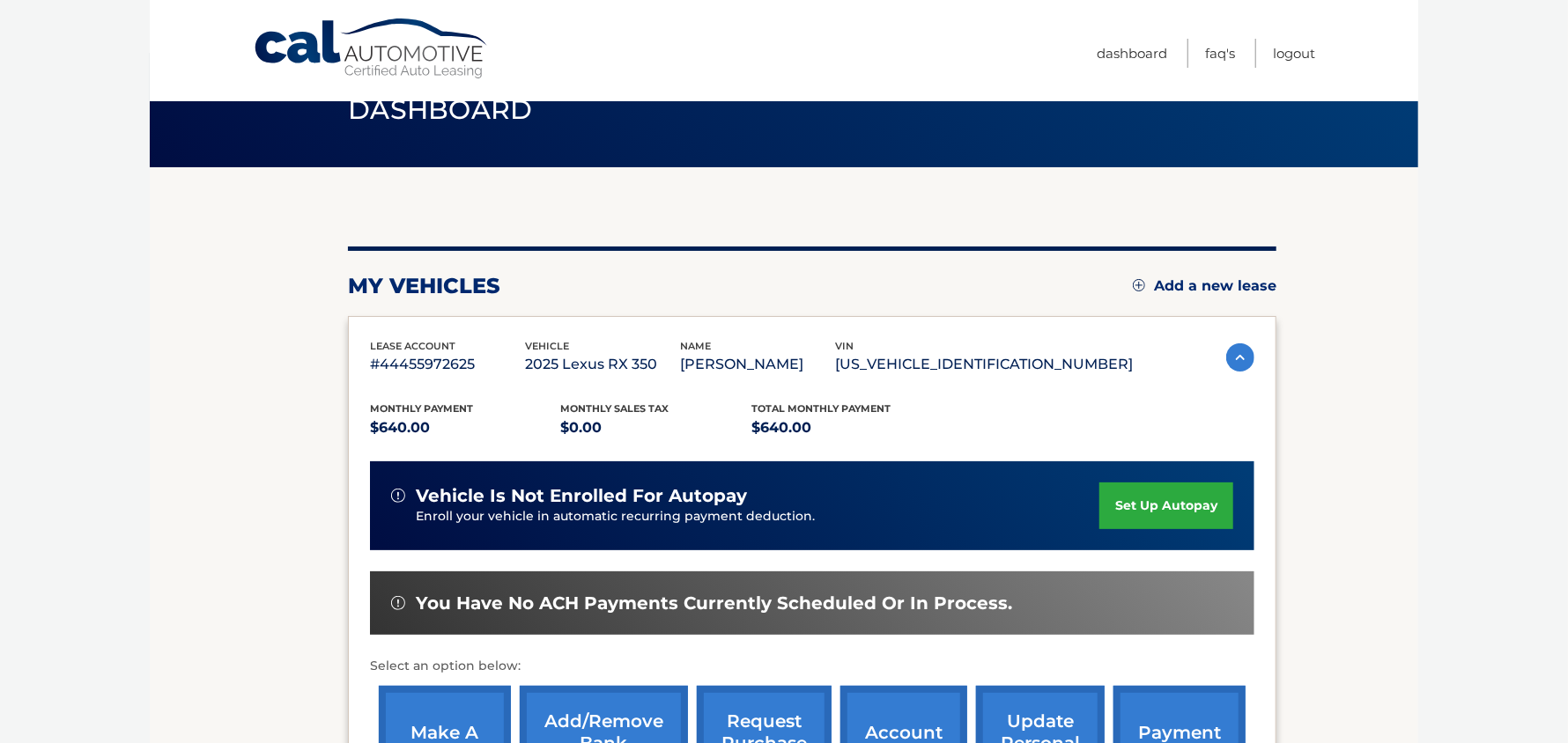
click at [1159, 502] on link "set up autopay" at bounding box center [1166, 507] width 134 height 47
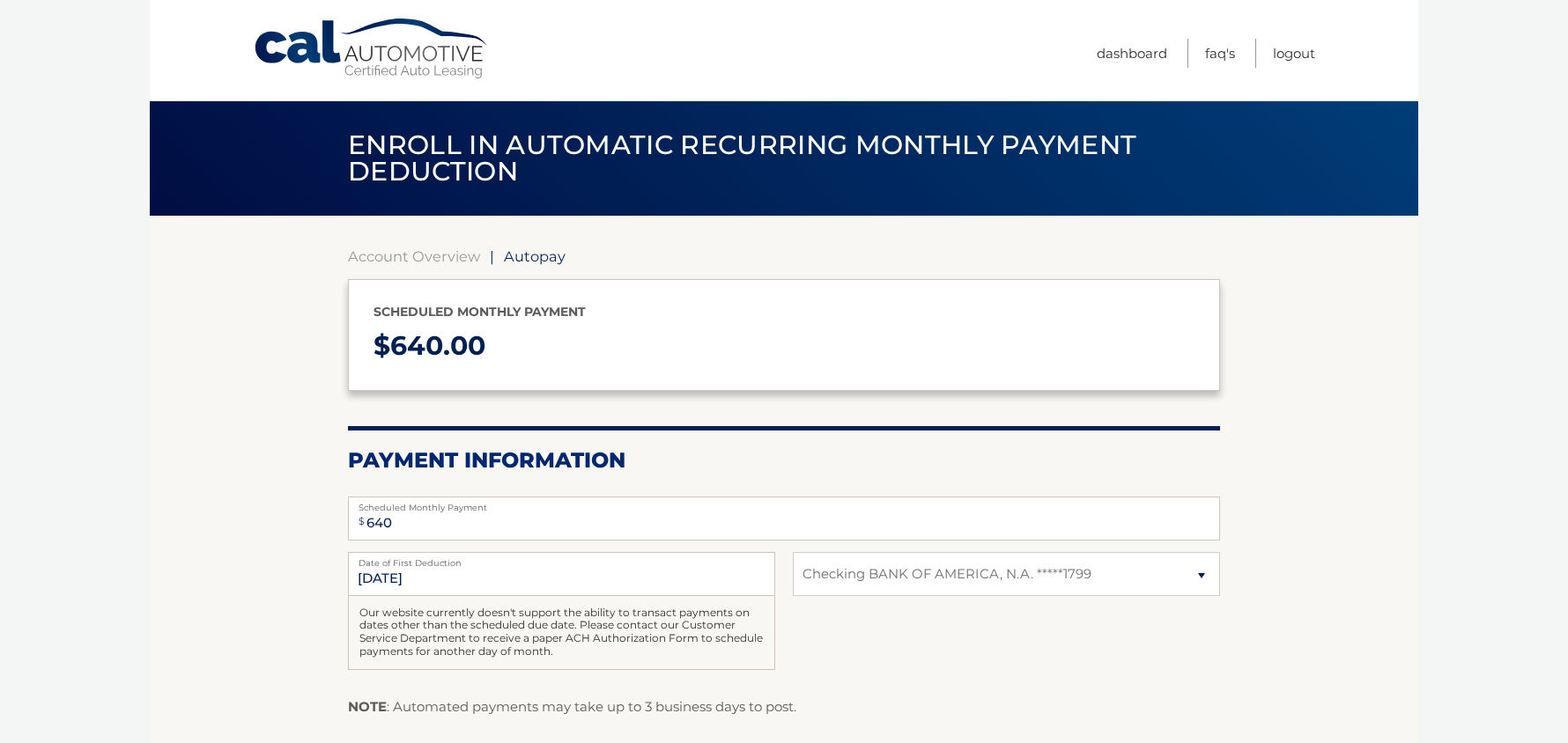
select select "MmE2Njc2ZjItYzcxNS00YTY4LWEwYzgtNGQ5ODIxMTA5ZWFj"
click at [1390, 372] on section "Account Overview | Autopay Scheduled monthly payment $ 640.00 Payment Informati…" at bounding box center [784, 547] width 1269 height 663
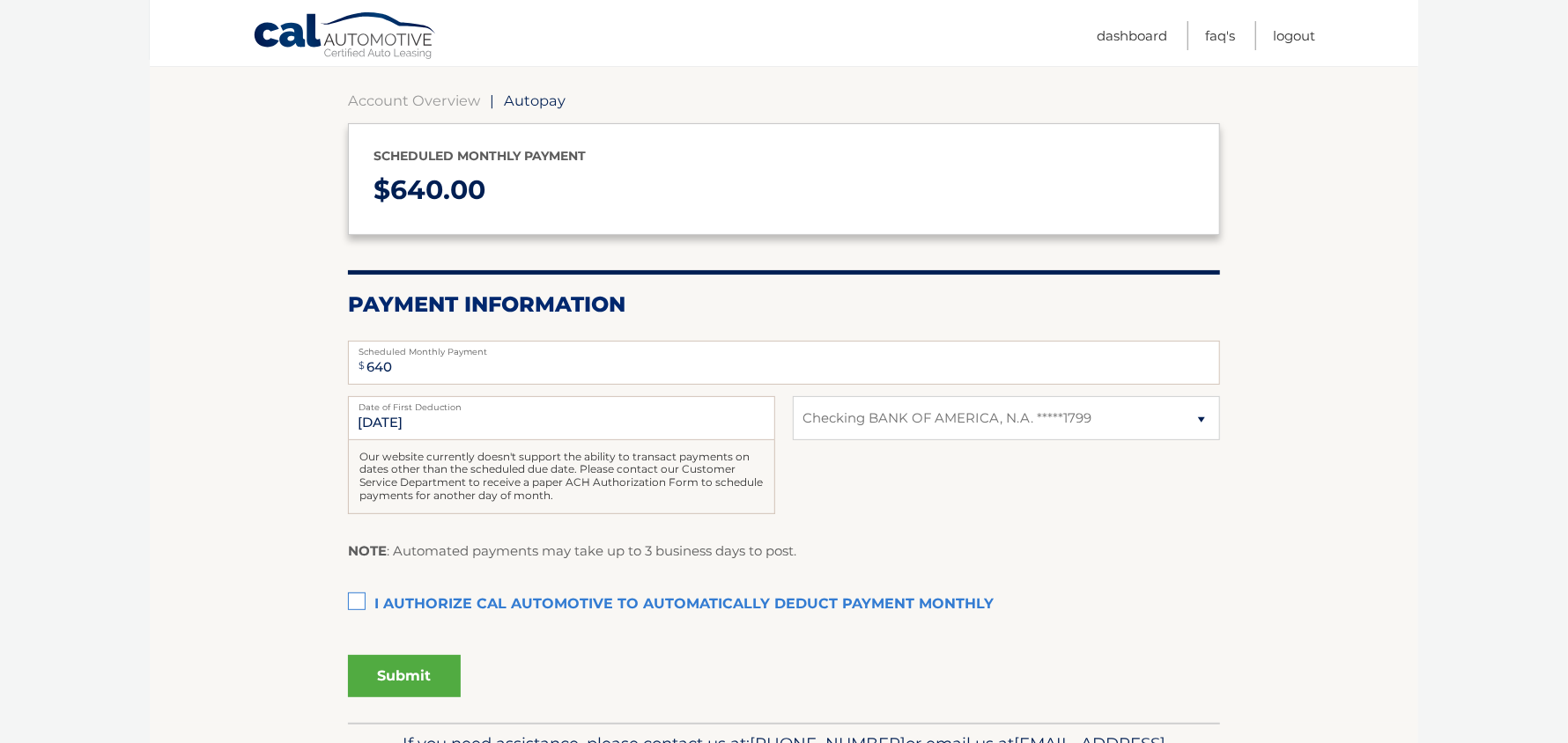
scroll to position [156, 0]
click at [1140, 41] on link "Dashboard" at bounding box center [1132, 35] width 71 height 29
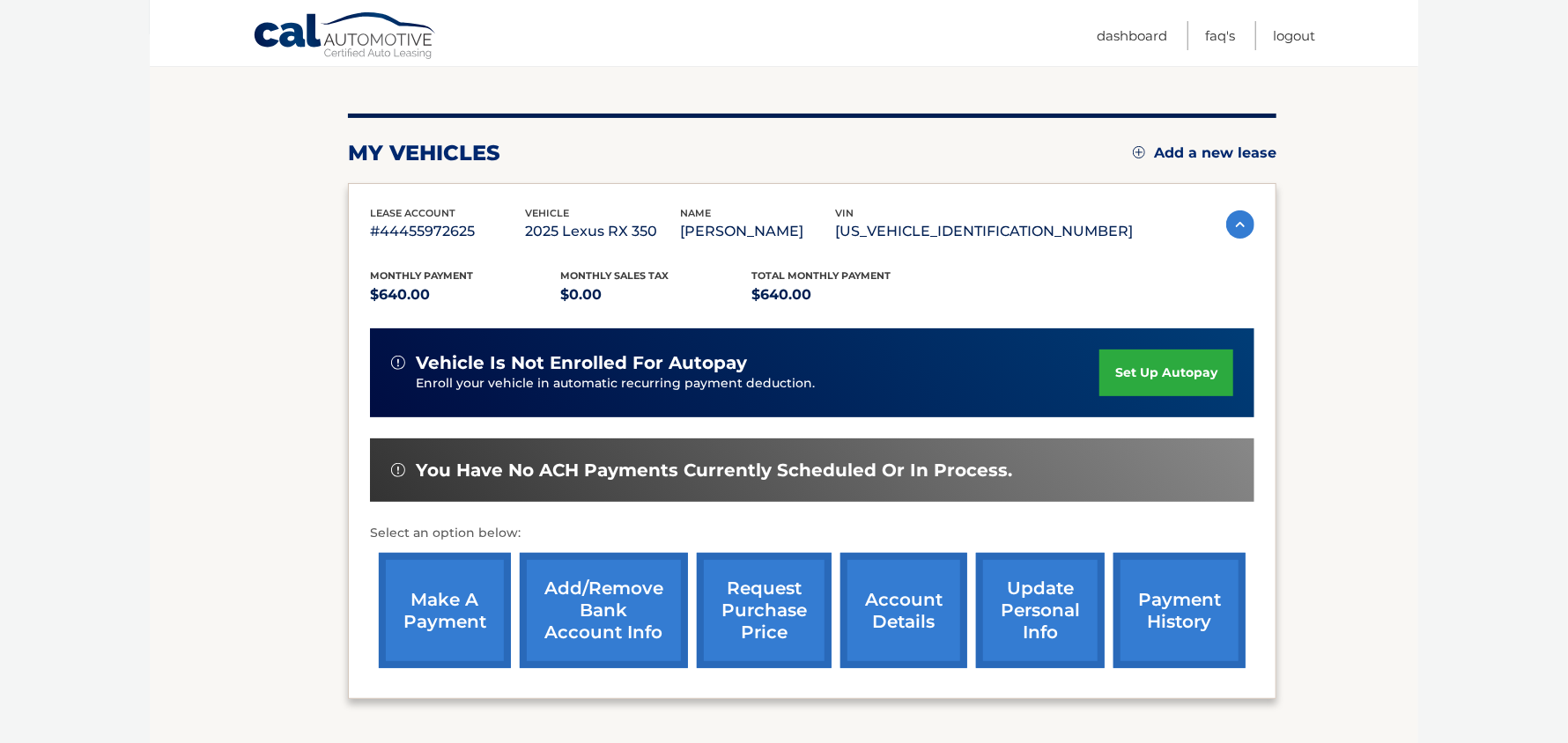
scroll to position [180, 0]
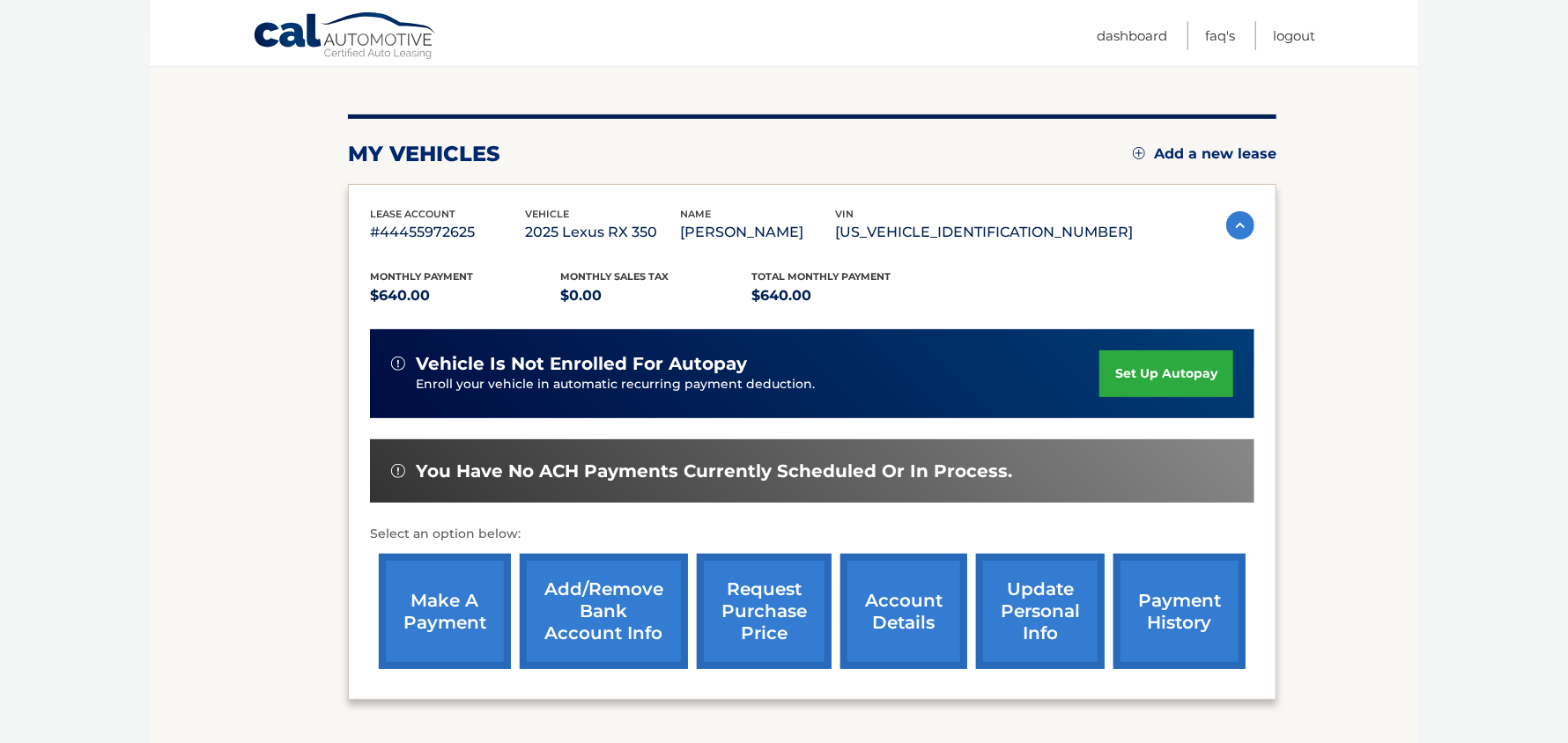
click at [1173, 364] on link "set up autopay" at bounding box center [1166, 374] width 134 height 47
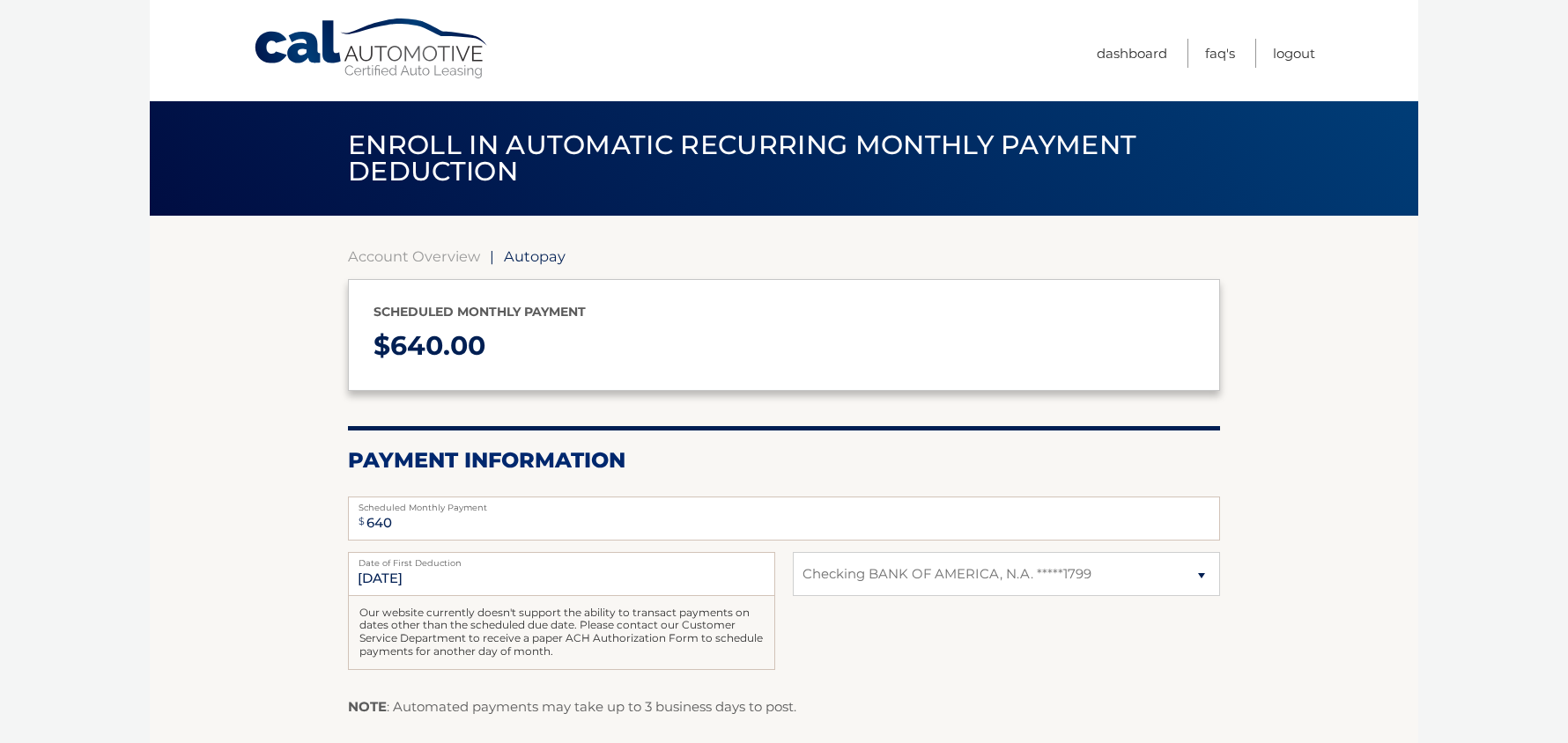
select select "MmE2Njc2ZjItYzcxNS00YTY4LWEwYzgtNGQ5ODIxMTA5ZWFj"
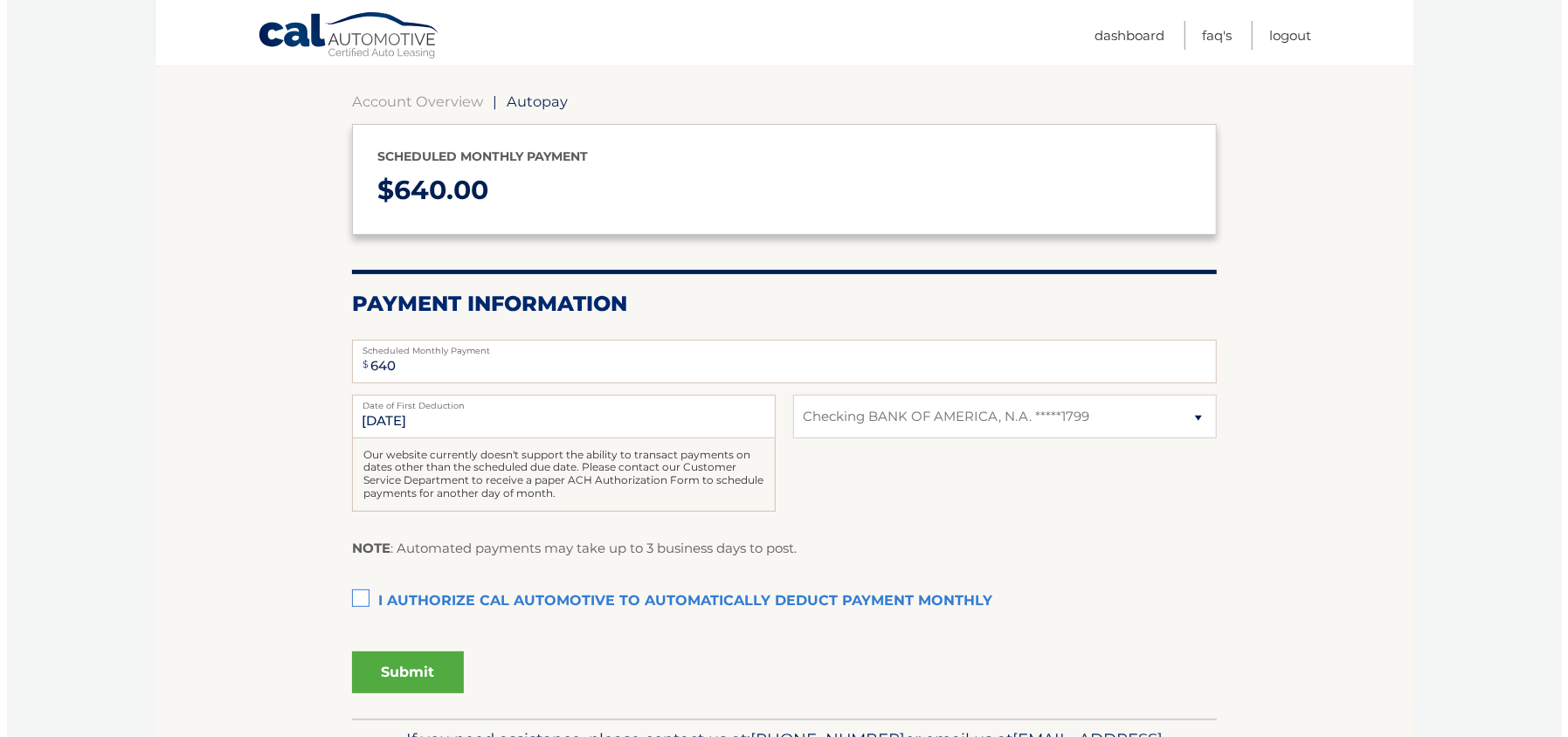
scroll to position [154, 0]
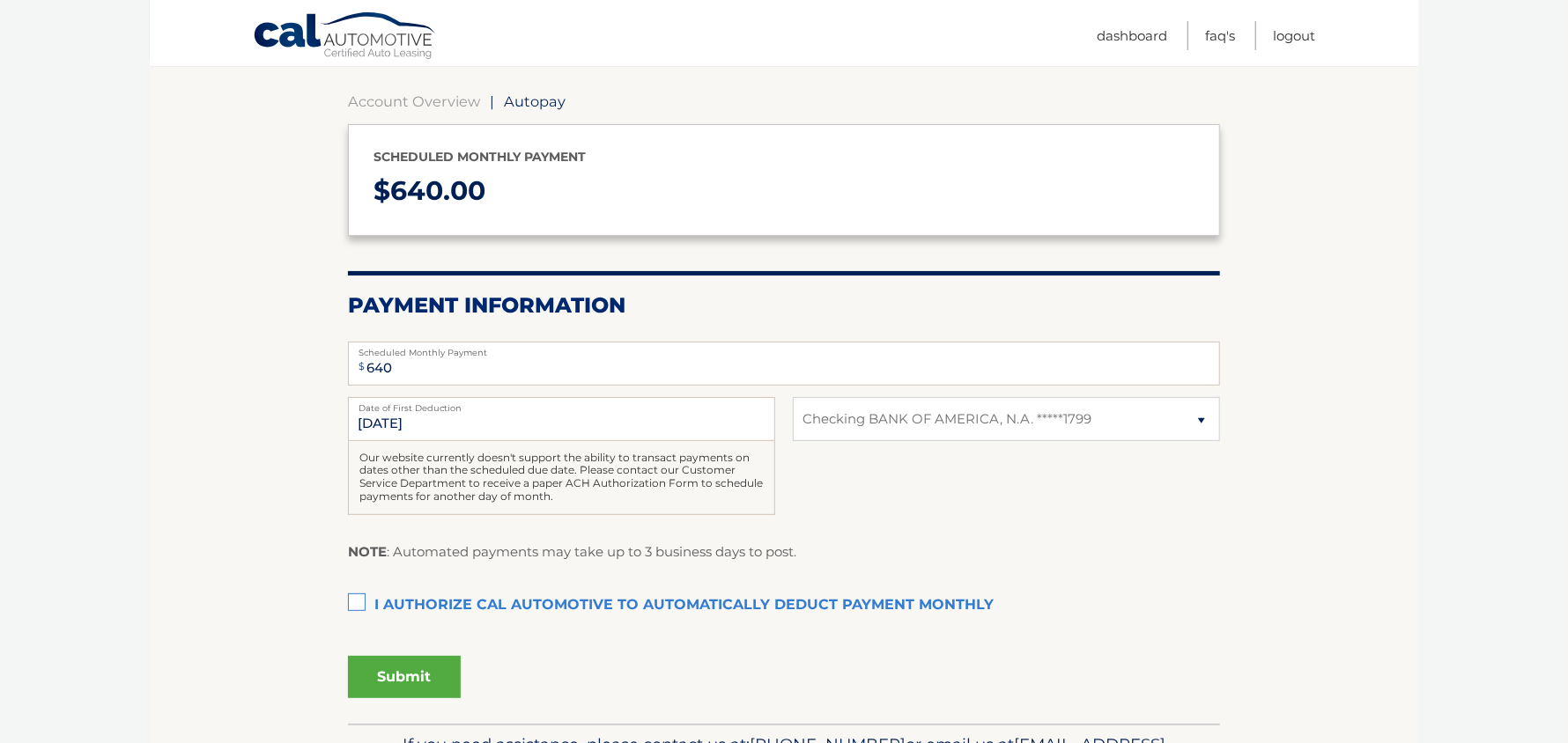
drag, startPoint x: 1541, startPoint y: 584, endPoint x: 1470, endPoint y: 584, distance: 71.0
click at [1532, 584] on body "Cal Automotive Menu Dashboard FAQ's Logout | $" at bounding box center [784, 217] width 1568 height 743
click at [365, 603] on label "I authorize cal automotive to automatically deduct payment monthly This checkbo…" at bounding box center [784, 605] width 872 height 35
click at [0, 0] on input "I authorize cal automotive to automatically deduct payment monthly This checkbo…" at bounding box center [0, 0] width 0 height 0
click at [400, 680] on button "Submit" at bounding box center [404, 677] width 112 height 43
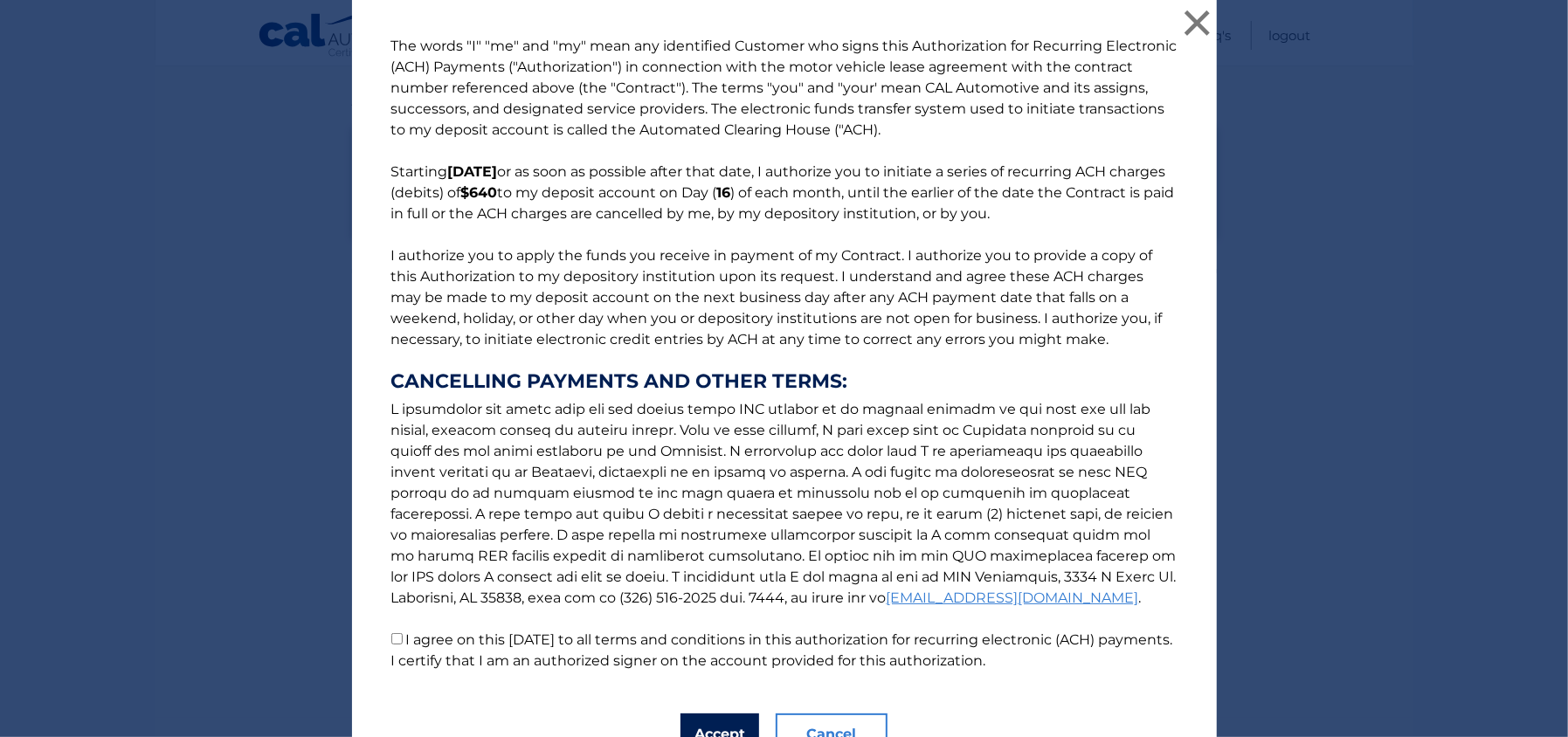
click at [712, 733] on button "Accept" at bounding box center [719, 734] width 78 height 42
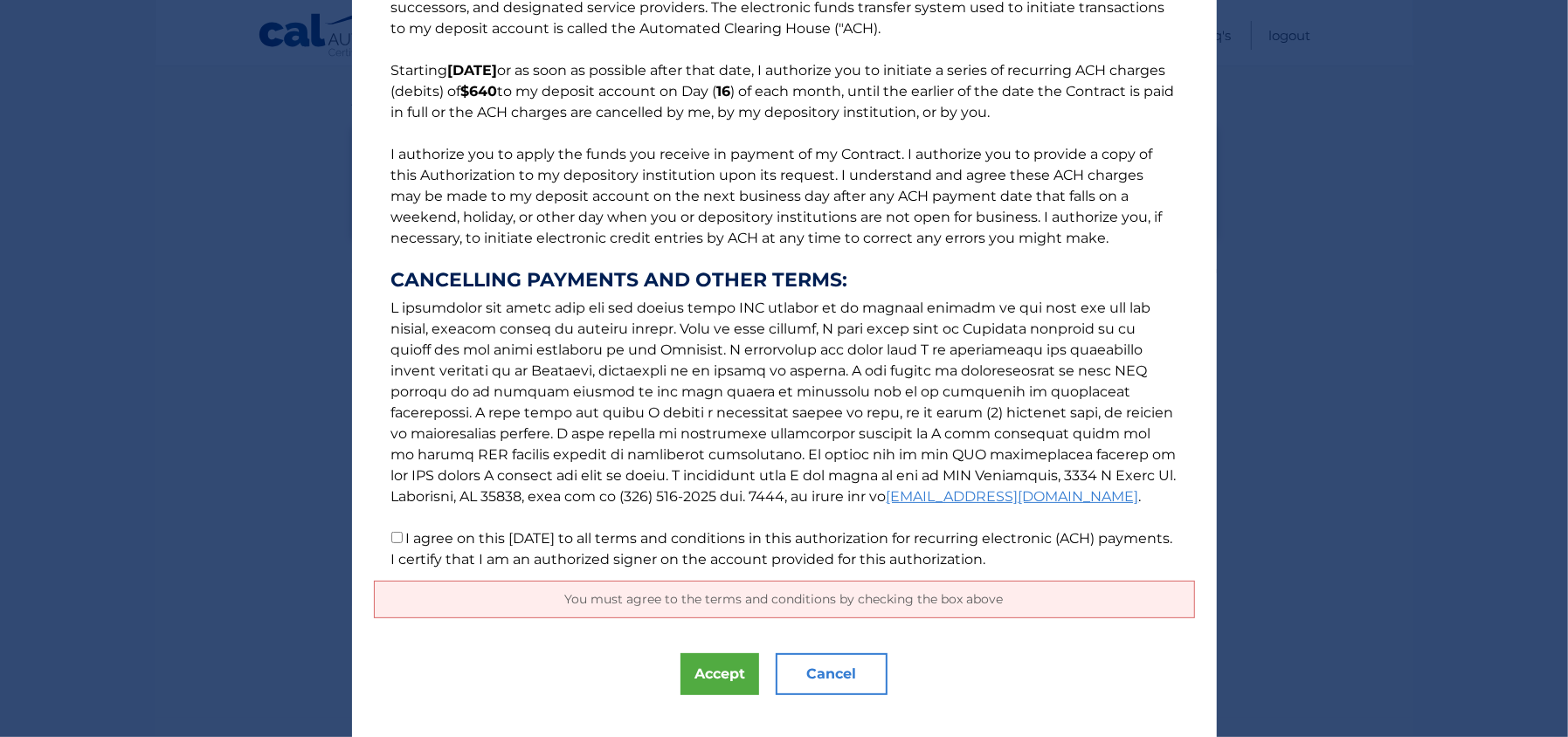
scroll to position [102, 0]
click at [704, 679] on button "Accept" at bounding box center [719, 673] width 78 height 42
click at [392, 537] on input "I agree on this 08/26/2025 to all terms and conditions in this authorization fo…" at bounding box center [397, 537] width 12 height 12
checkbox input "true"
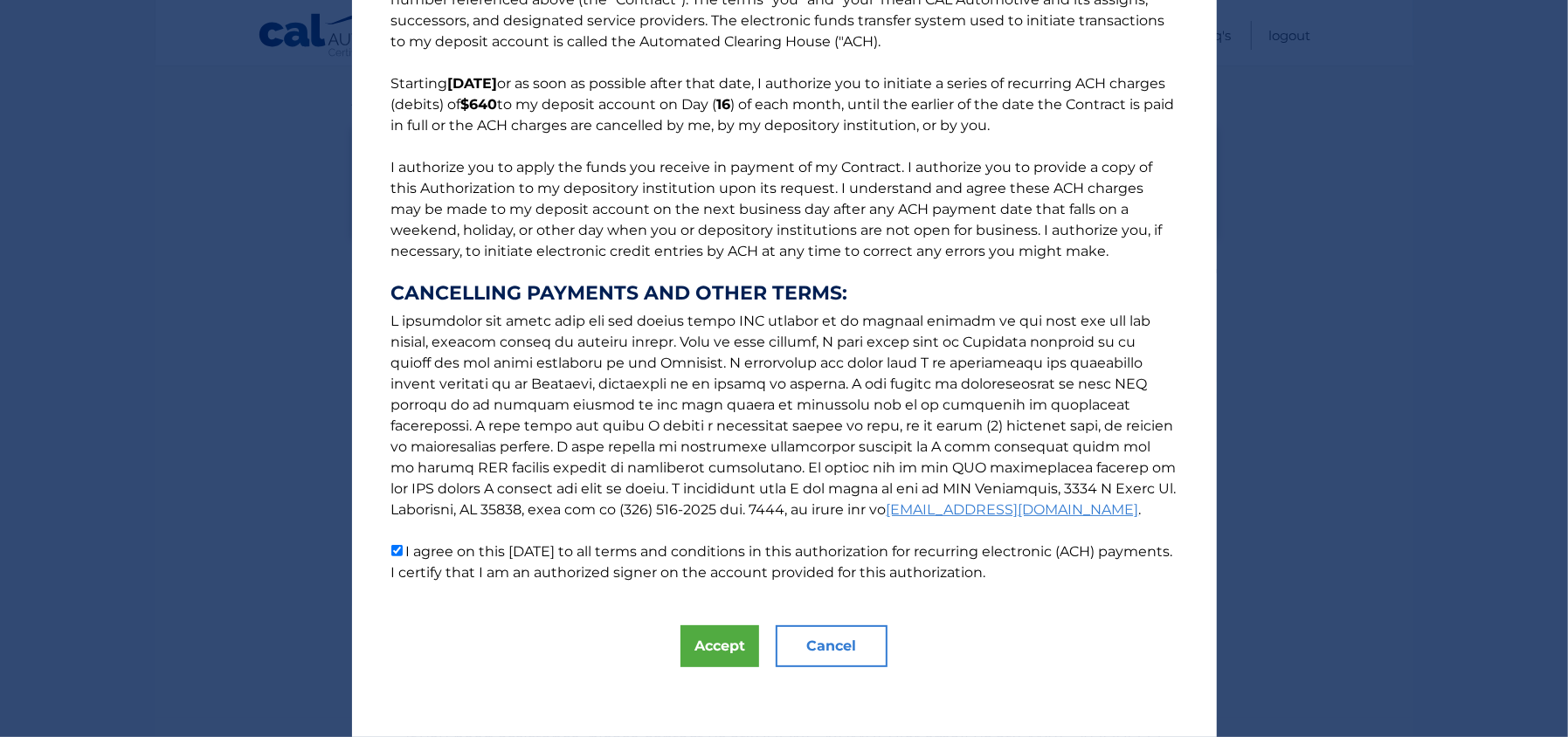
scroll to position [86, 0]
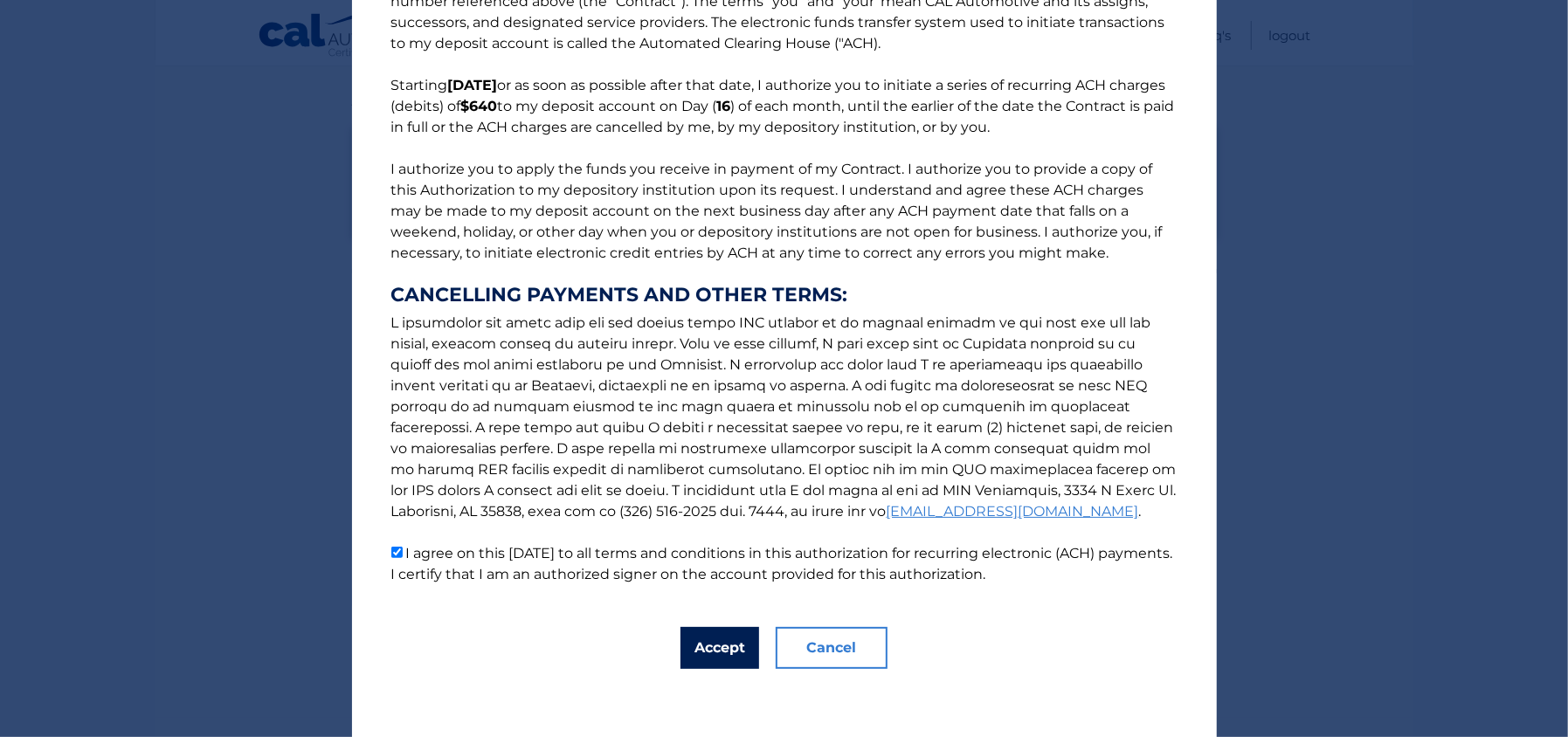
click at [706, 662] on button "Accept" at bounding box center [719, 648] width 78 height 42
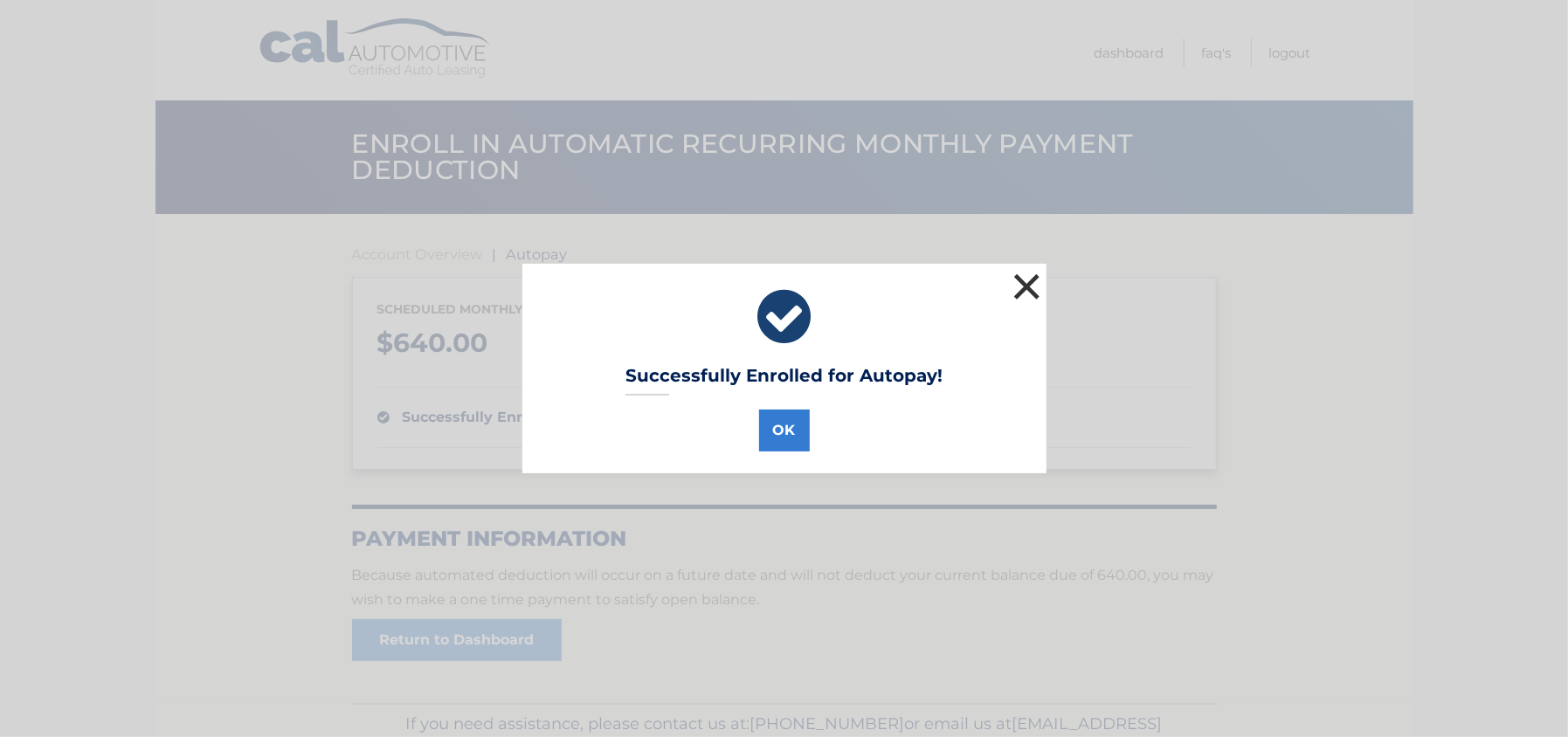
click at [1021, 288] on button "×" at bounding box center [1027, 286] width 35 height 35
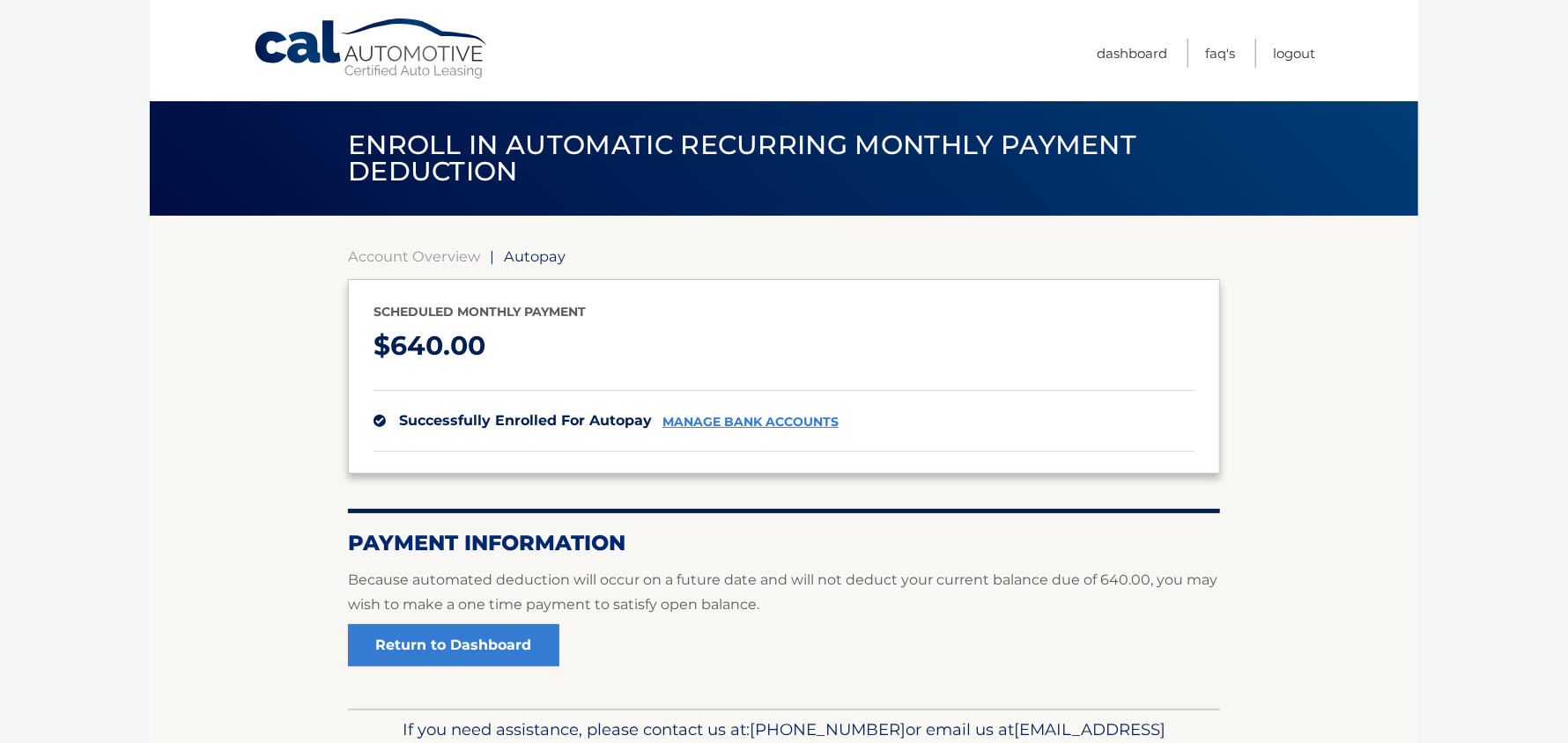
click at [1374, 327] on section "Account Overview | Autopay Scheduled monthly payment $ 640.00 successfully enro…" at bounding box center [784, 462] width 1269 height 493
